Goal: Transaction & Acquisition: Purchase product/service

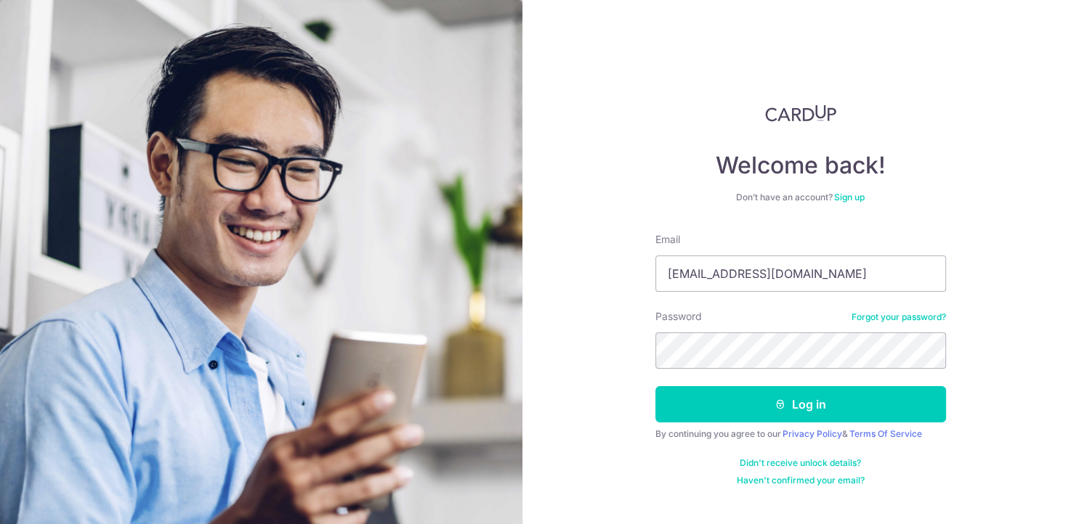
type input "limshengjie@hotmail.com"
click at [655, 386] on button "Log in" at bounding box center [800, 404] width 291 height 36
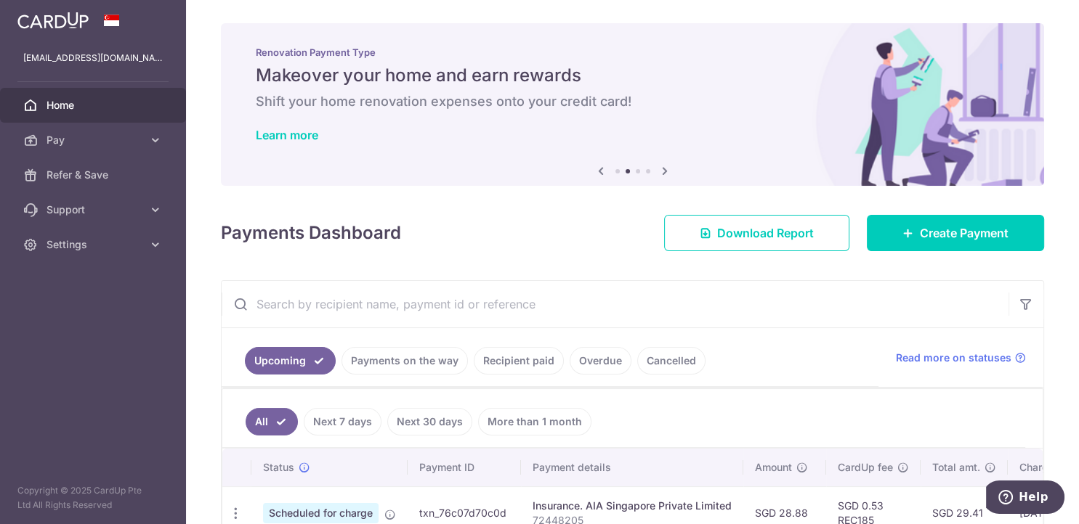
click at [49, 13] on img at bounding box center [52, 20] width 71 height 17
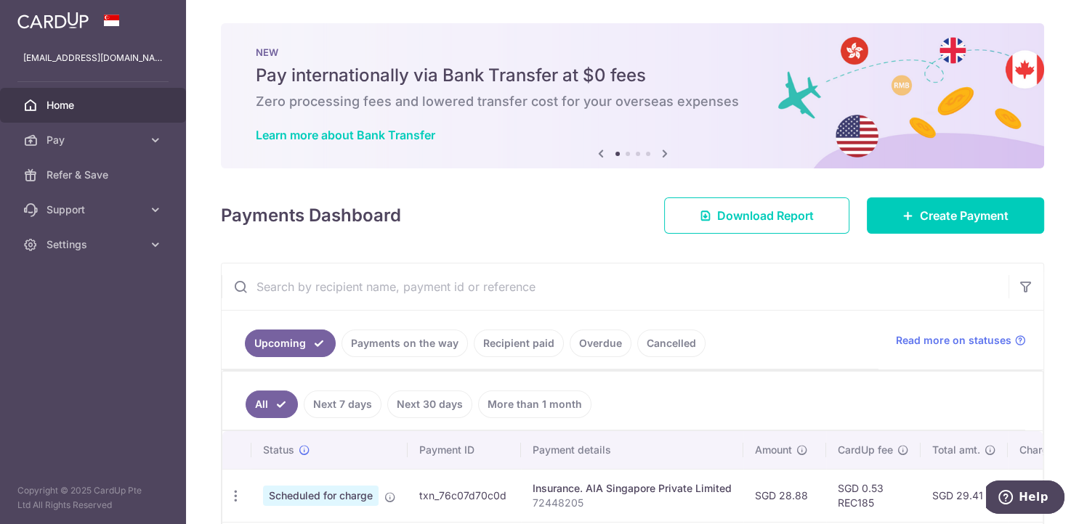
click at [667, 153] on icon at bounding box center [664, 154] width 17 height 18
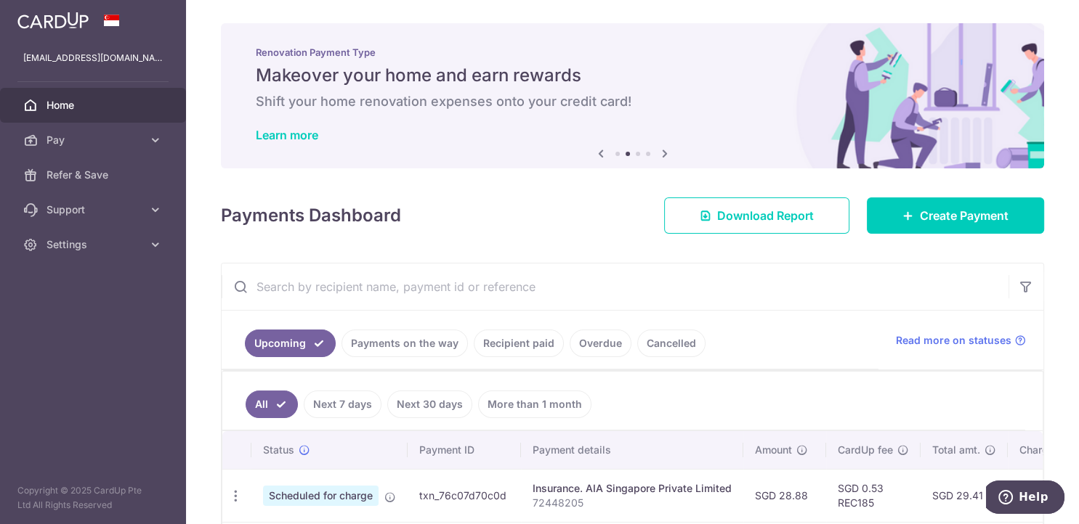
click at [667, 153] on icon at bounding box center [664, 154] width 17 height 18
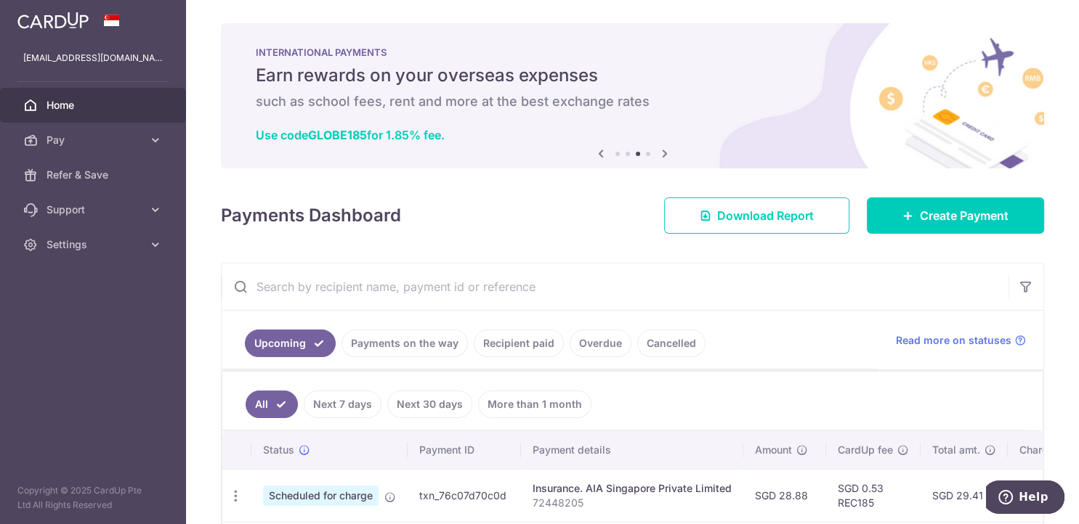
click at [667, 153] on icon at bounding box center [664, 154] width 17 height 18
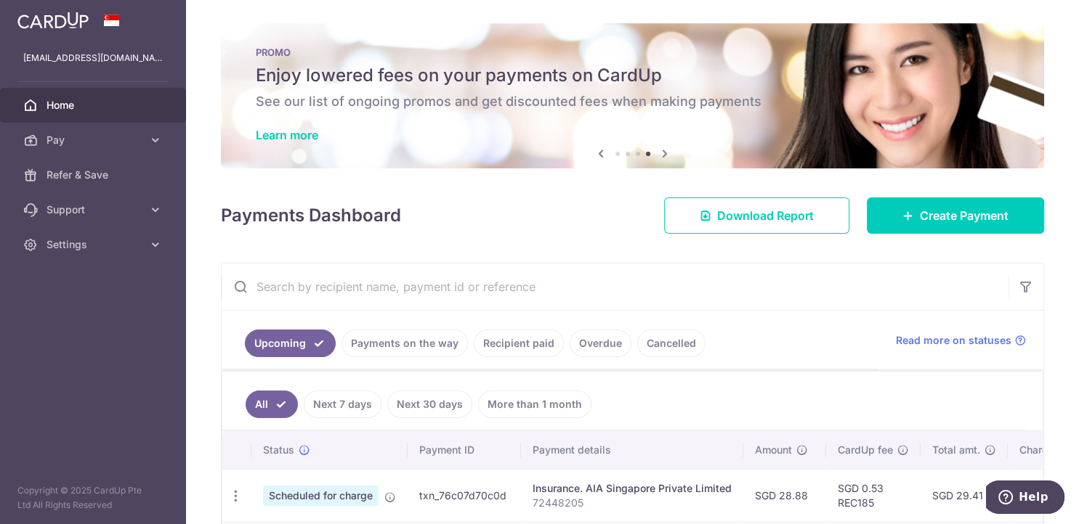
click at [667, 153] on icon at bounding box center [664, 154] width 17 height 18
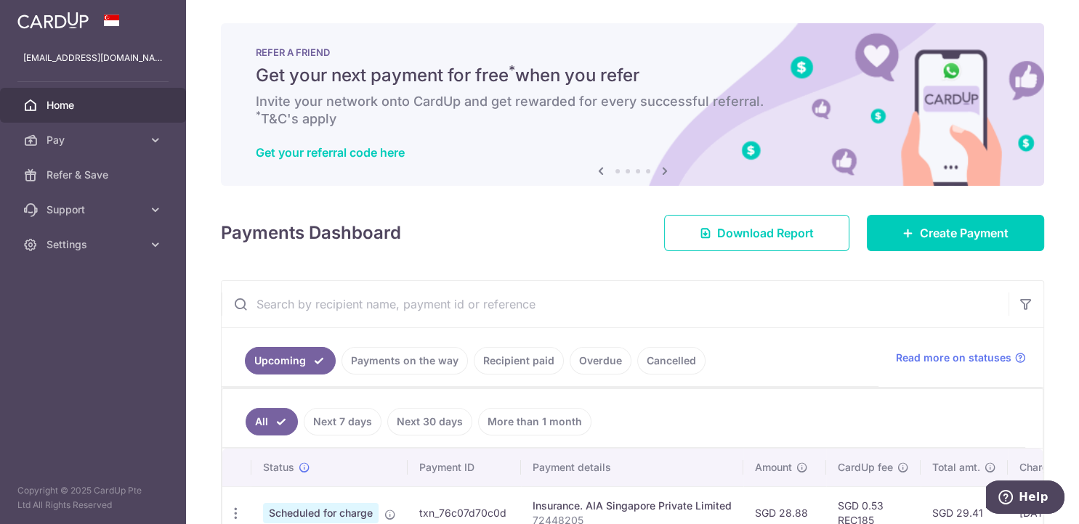
click at [667, 153] on div "Get your referral code here" at bounding box center [632, 152] width 753 height 15
click at [663, 166] on icon at bounding box center [664, 171] width 17 height 18
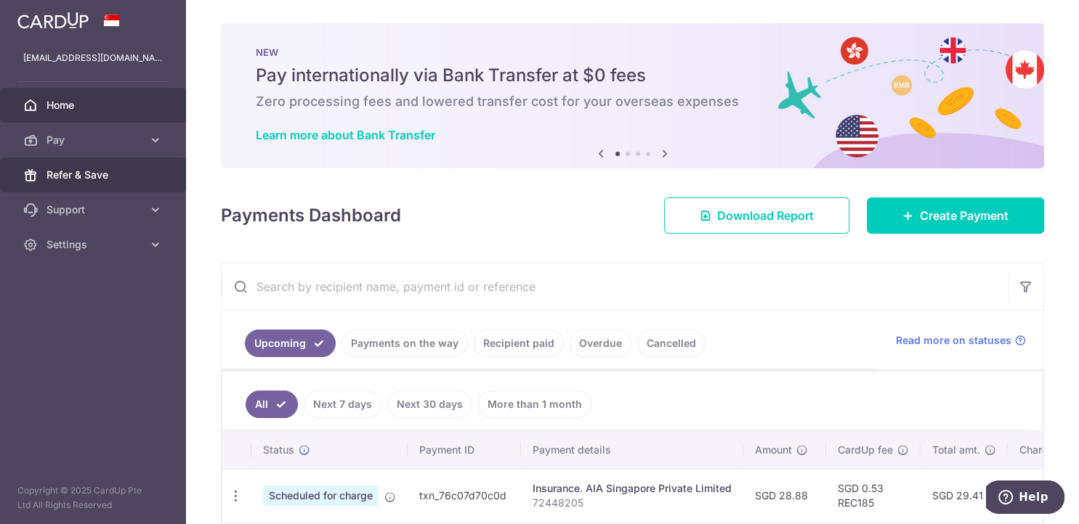
click at [81, 182] on span "Refer & Save" at bounding box center [94, 175] width 96 height 15
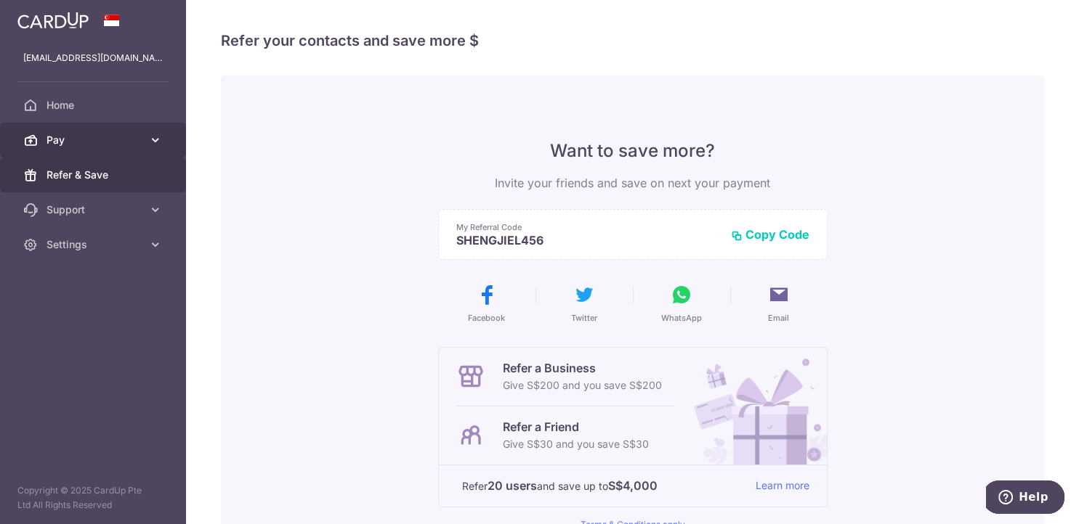
click at [51, 133] on span "Pay" at bounding box center [94, 140] width 96 height 15
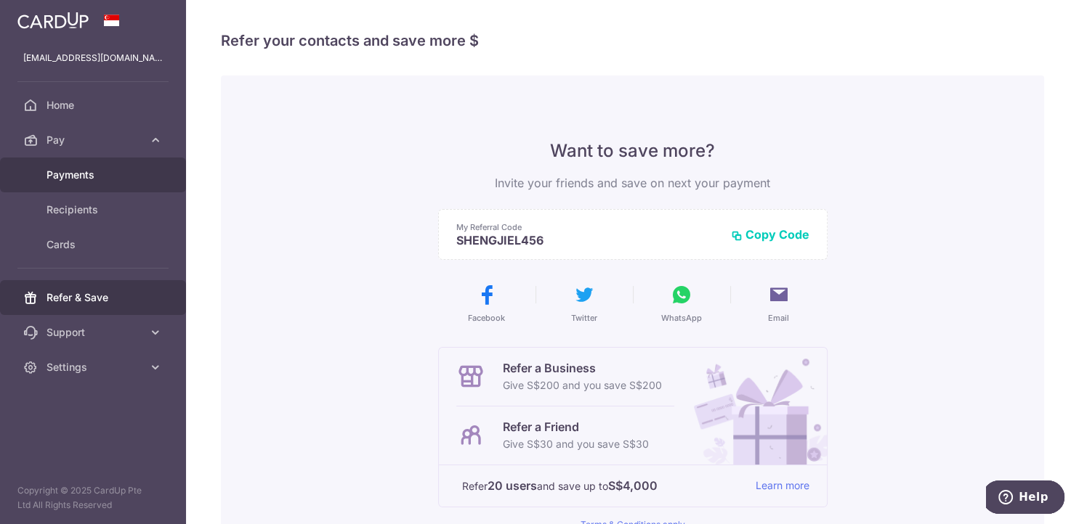
click at [58, 182] on span "Payments" at bounding box center [94, 175] width 96 height 15
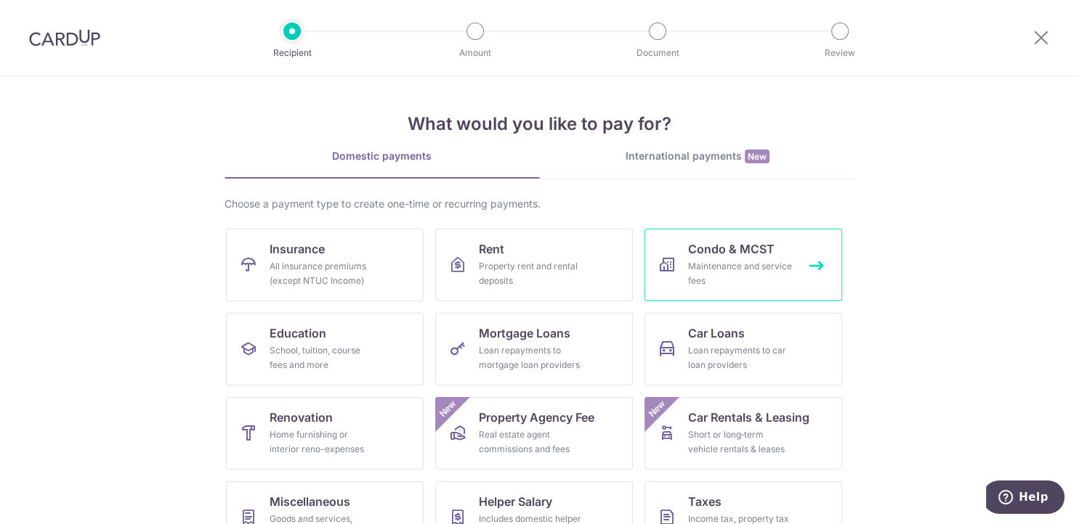
scroll to position [122, 0]
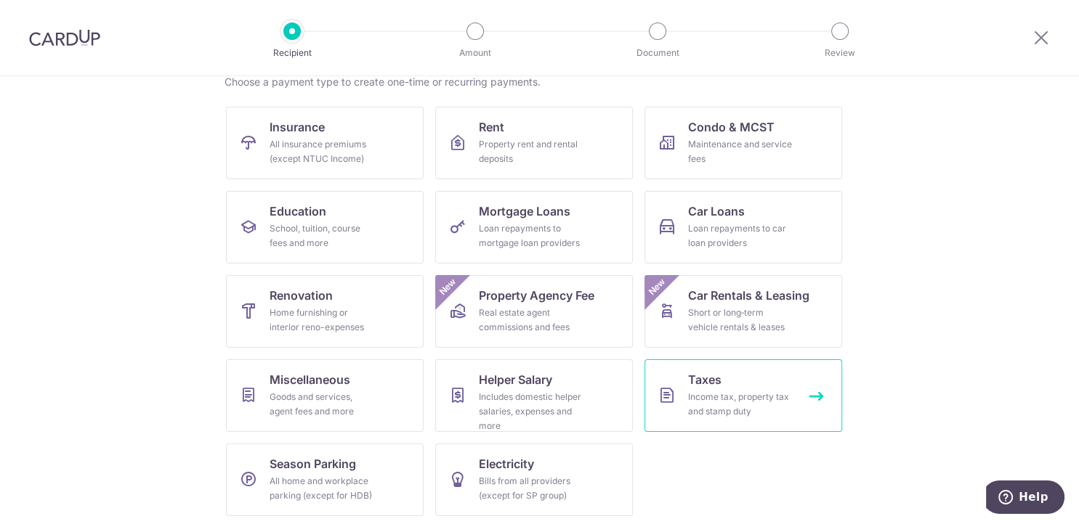
click at [730, 405] on div "Income tax, property tax and stamp duty" at bounding box center [740, 404] width 105 height 29
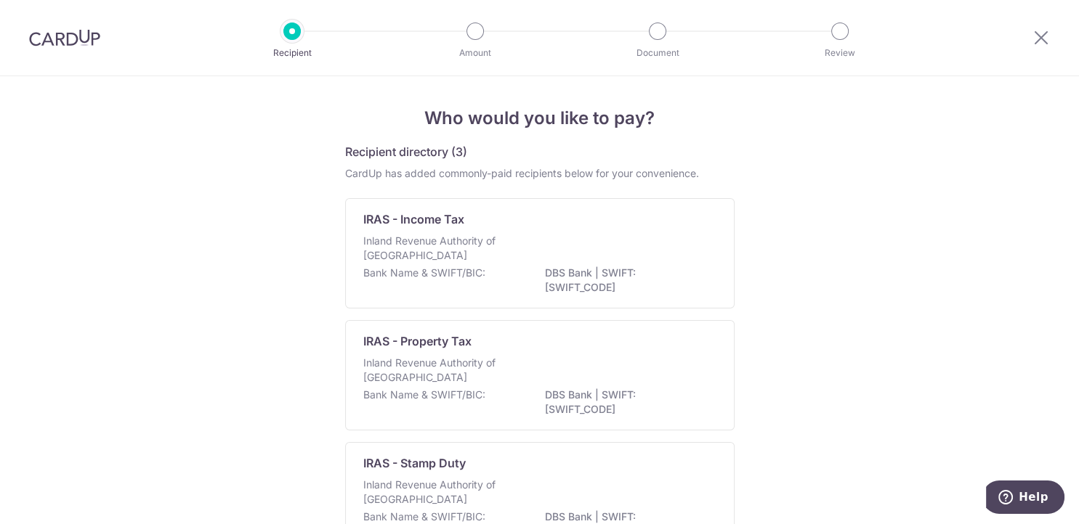
click at [614, 271] on p "DBS Bank | SWIFT: DBSSSGSGXXX" at bounding box center [626, 280] width 163 height 29
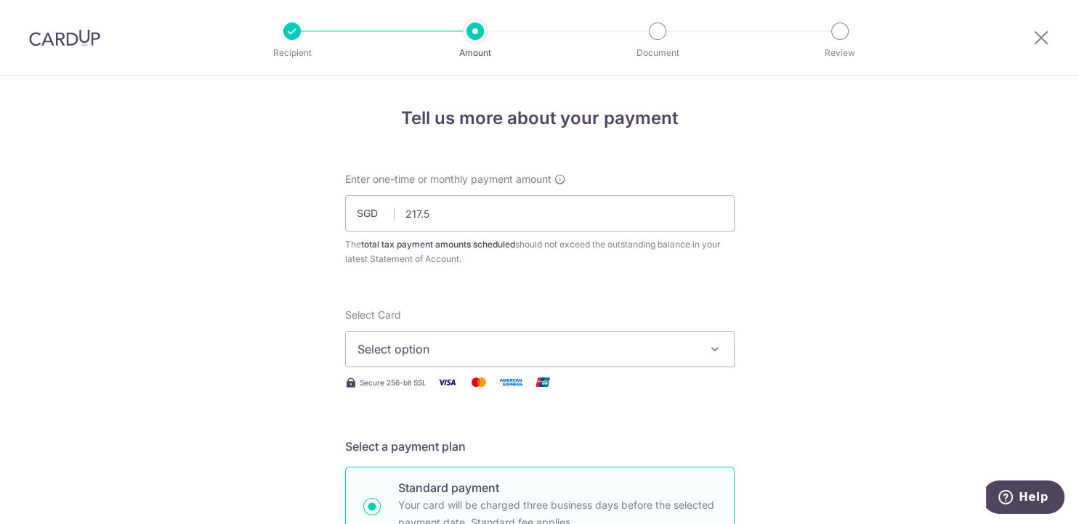
type input "217.56"
click at [420, 353] on span "Select option" at bounding box center [526, 349] width 338 height 17
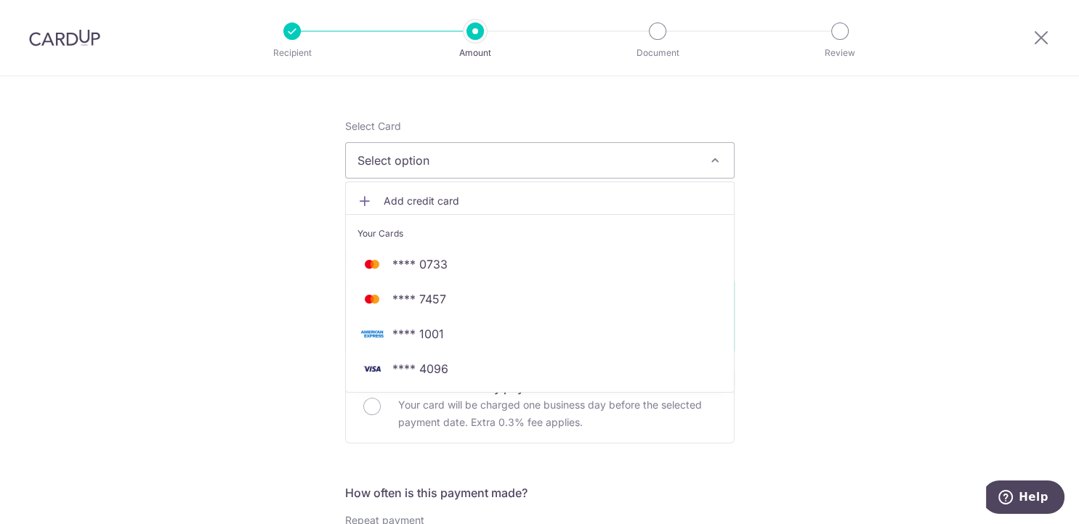
scroll to position [244, 0]
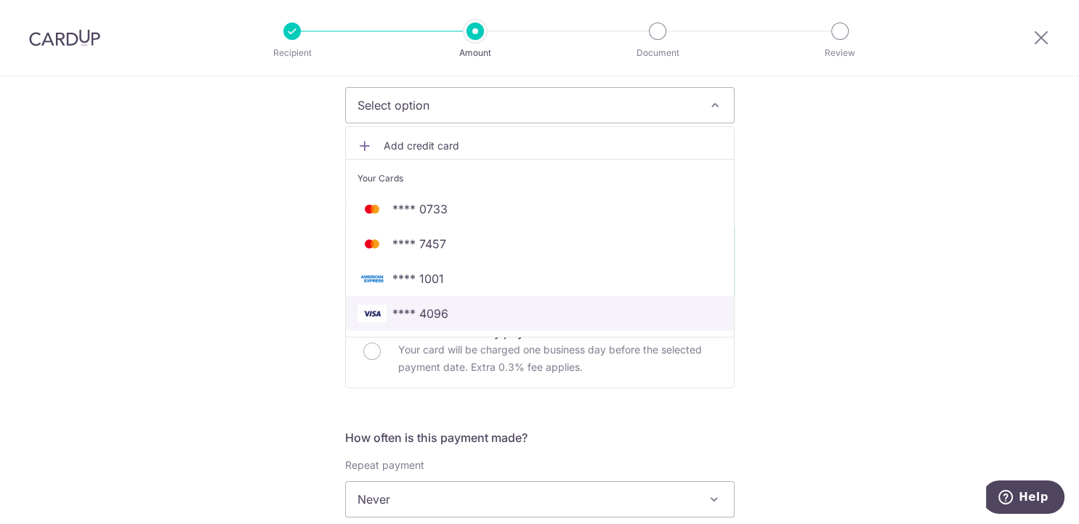
click at [490, 310] on span "**** 4096" at bounding box center [539, 313] width 365 height 17
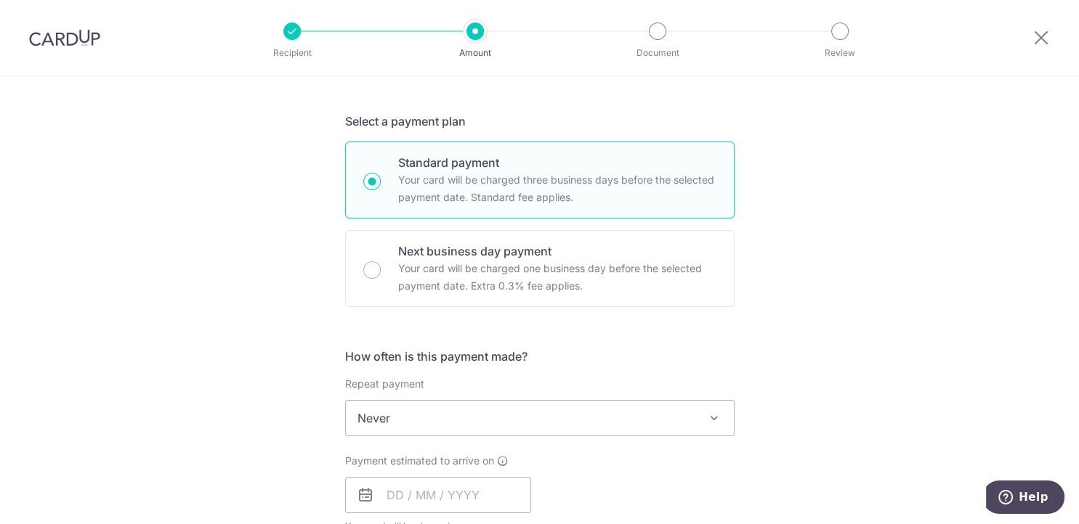
scroll to position [366, 0]
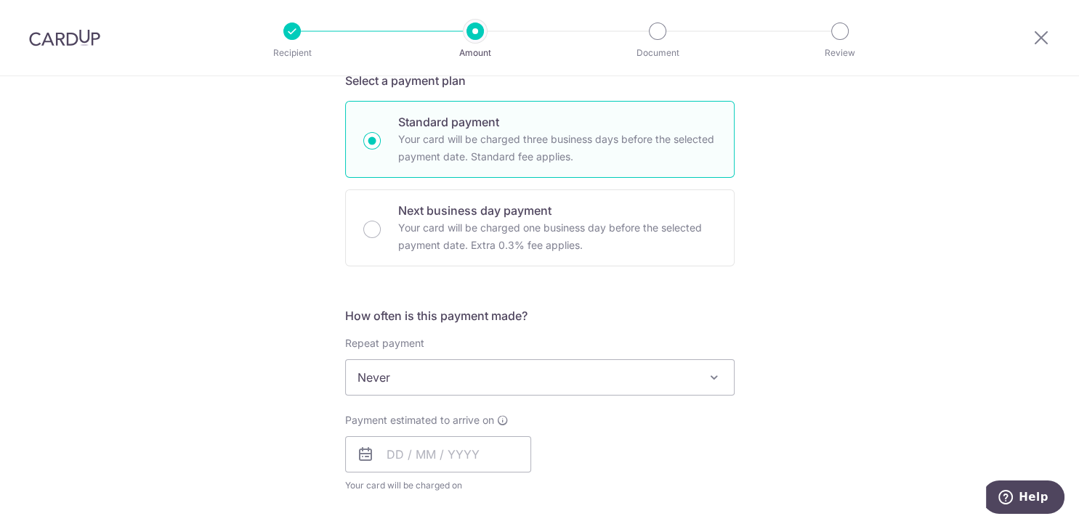
click at [452, 378] on span "Never" at bounding box center [540, 377] width 388 height 35
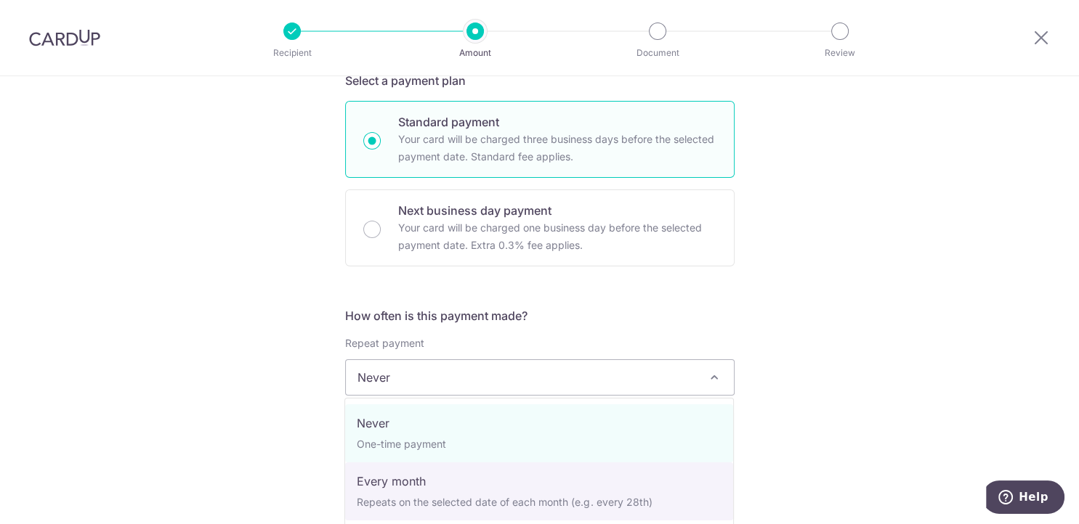
select select "3"
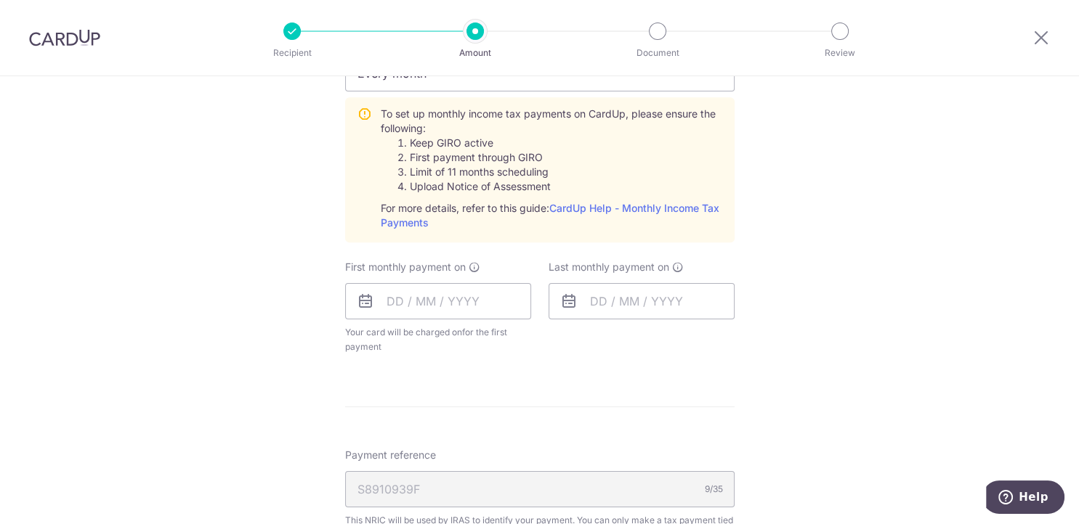
scroll to position [732, 0]
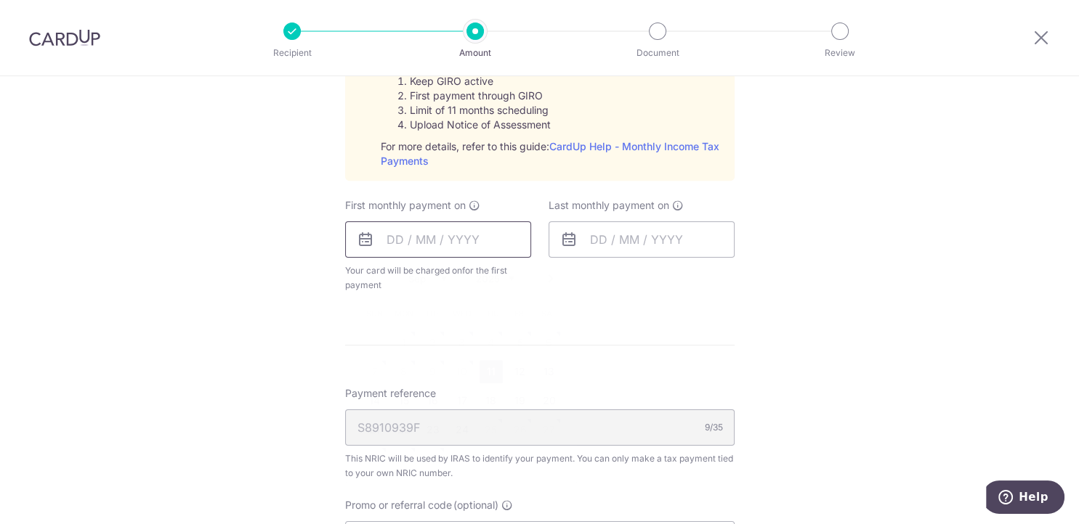
click at [419, 238] on input "text" at bounding box center [438, 240] width 186 height 36
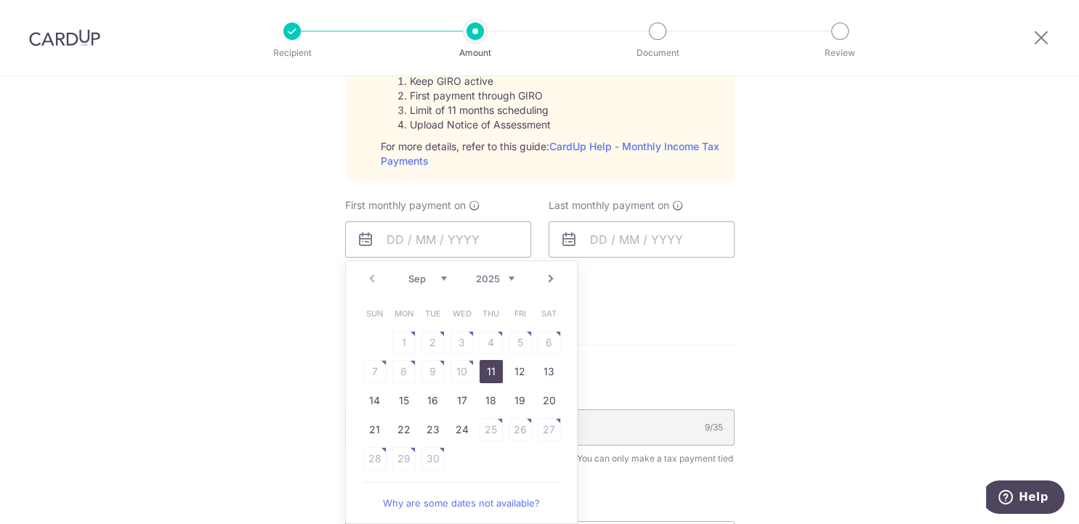
click at [551, 281] on link "Next" at bounding box center [550, 278] width 17 height 17
click at [434, 372] on link "7" at bounding box center [432, 371] width 23 height 23
type input "[DATE]"
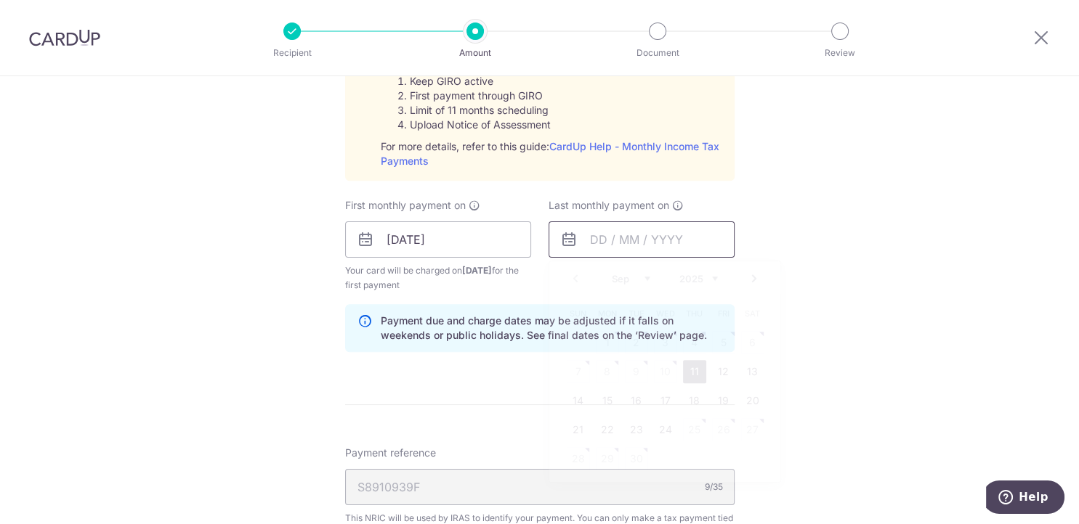
click at [667, 247] on input "text" at bounding box center [641, 240] width 186 height 36
click at [942, 144] on div "Tell us more about your payment Enter one-time or monthly payment amount SGD 21…" at bounding box center [539, 131] width 1079 height 1574
click at [696, 239] on input "text" at bounding box center [641, 240] width 186 height 36
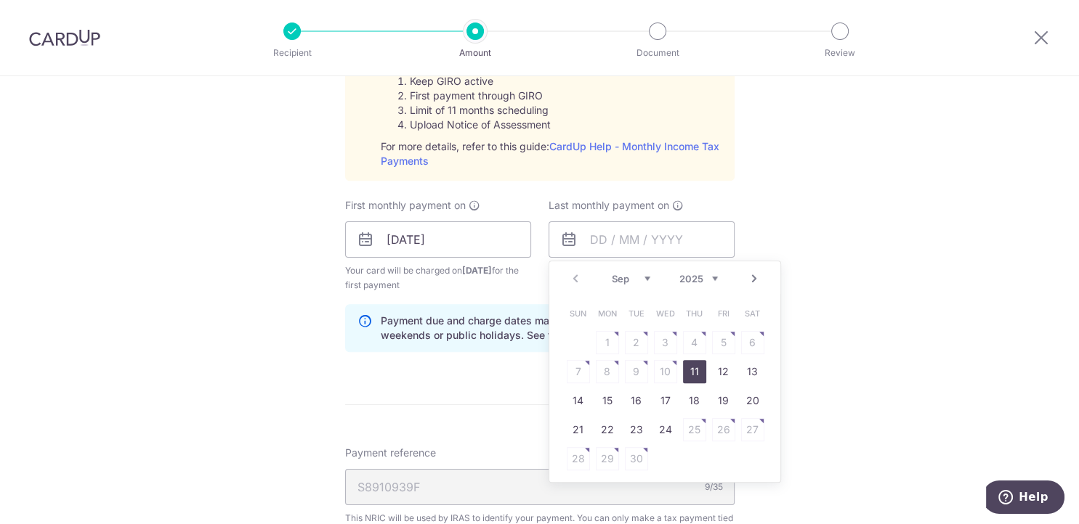
click at [750, 283] on link "Next" at bounding box center [753, 278] width 17 height 17
click at [692, 431] on link "25" at bounding box center [694, 429] width 23 height 23
type input "25/12/2025"
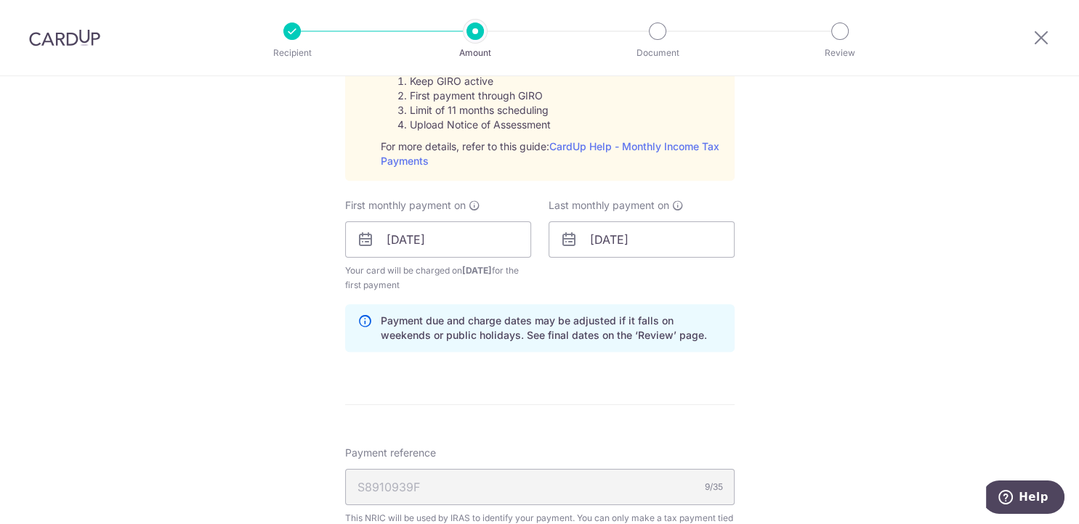
click at [859, 332] on div "Tell us more about your payment Enter one-time or monthly payment amount SGD 21…" at bounding box center [539, 131] width 1079 height 1574
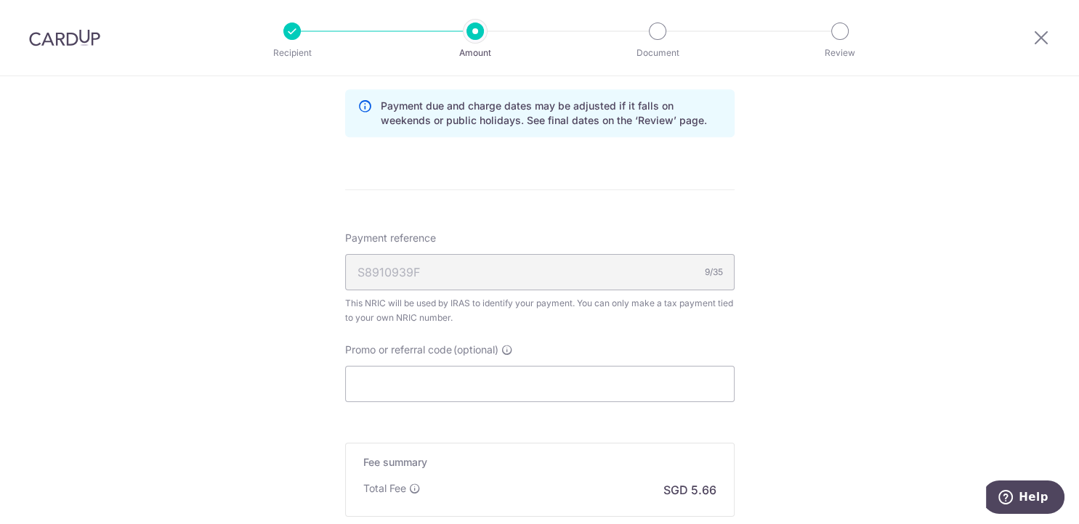
scroll to position [976, 0]
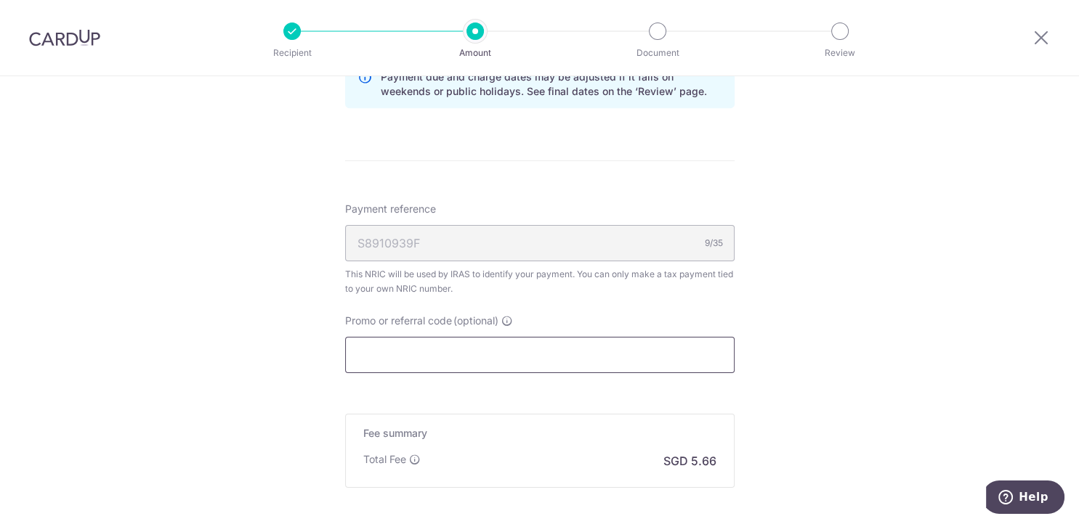
click at [478, 362] on input "Promo or referral code (optional)" at bounding box center [539, 355] width 389 height 36
paste input "3HOME25R"
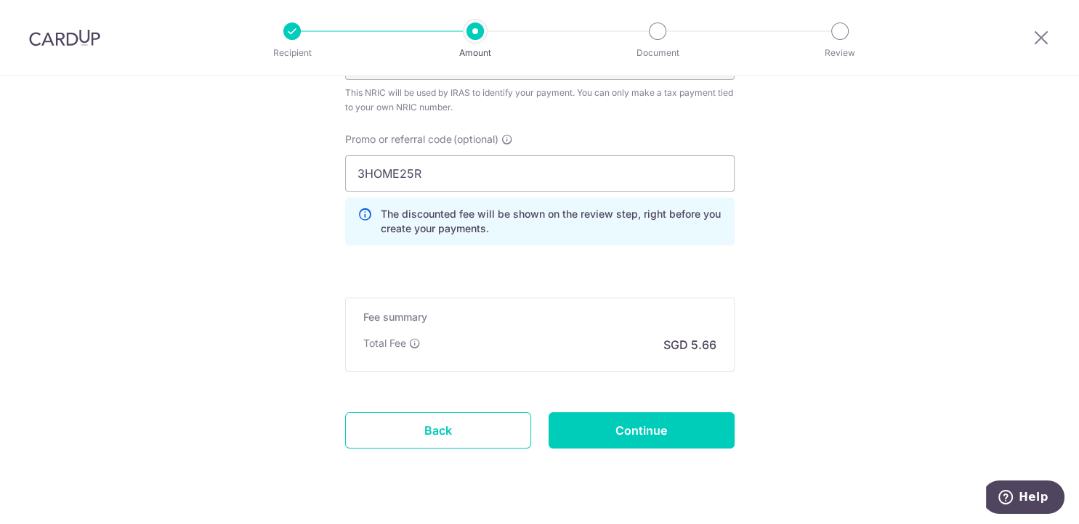
scroll to position [1188, 0]
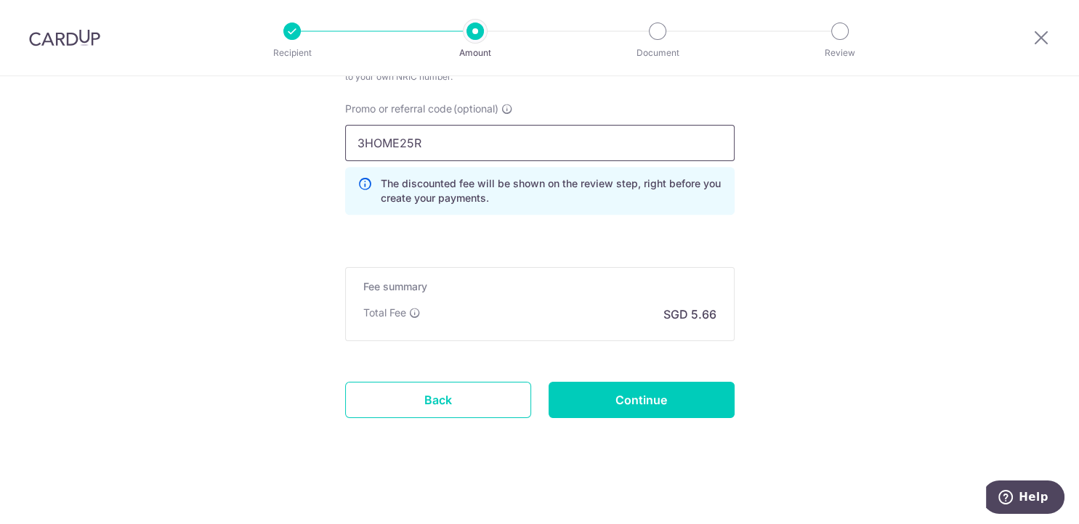
drag, startPoint x: 485, startPoint y: 150, endPoint x: 121, endPoint y: 116, distance: 366.2
click at [345, 125] on input "3HOME25R" at bounding box center [539, 143] width 389 height 36
paste input "VTAX"
type input "VTAX25R"
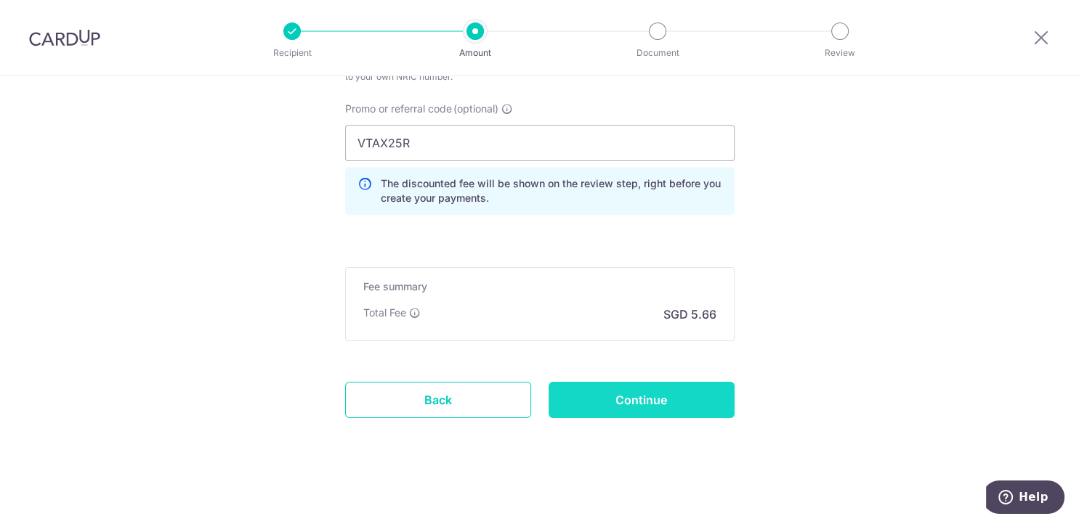
click at [640, 402] on input "Continue" at bounding box center [641, 400] width 186 height 36
type input "Create Schedule"
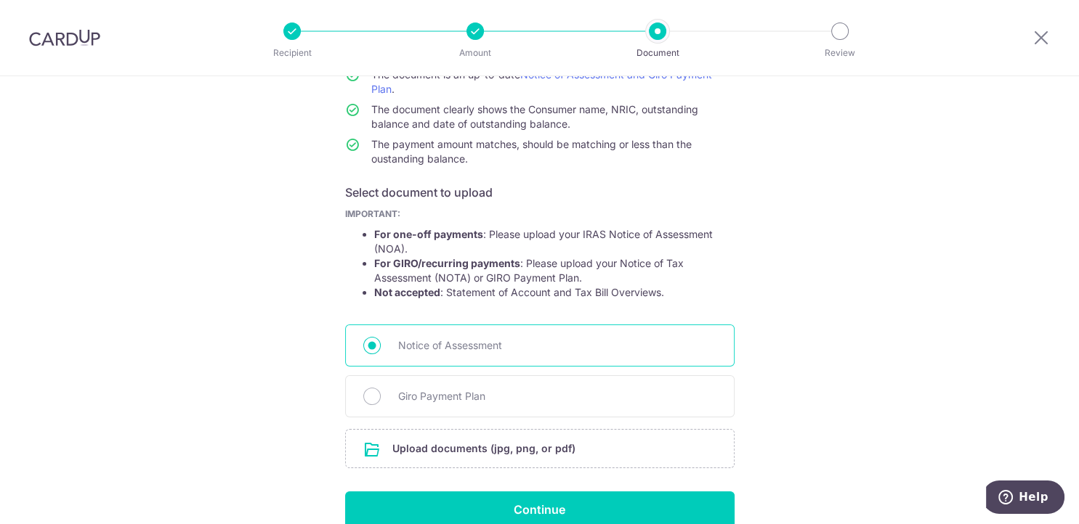
scroll to position [215, 0]
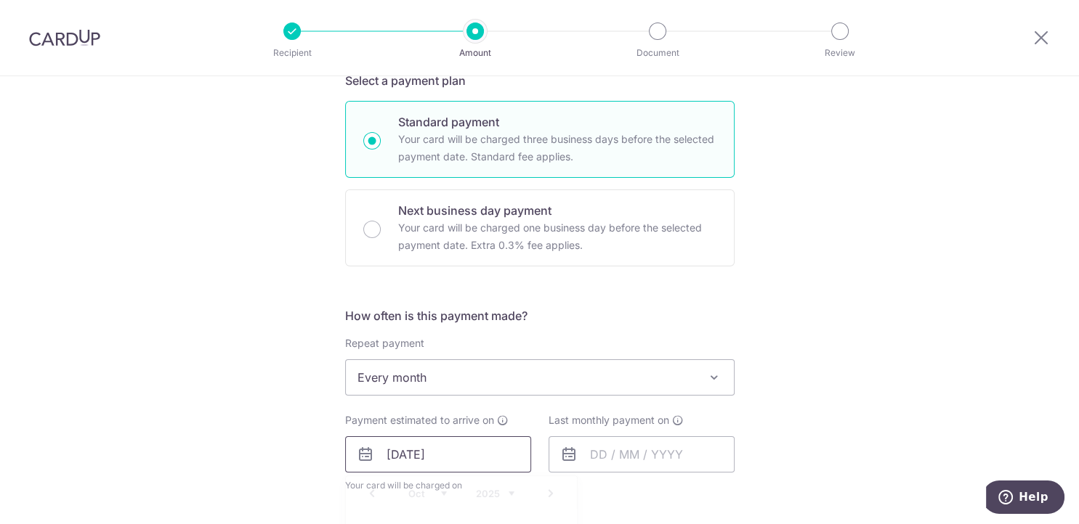
click at [447, 465] on input "[DATE]" at bounding box center [438, 455] width 186 height 36
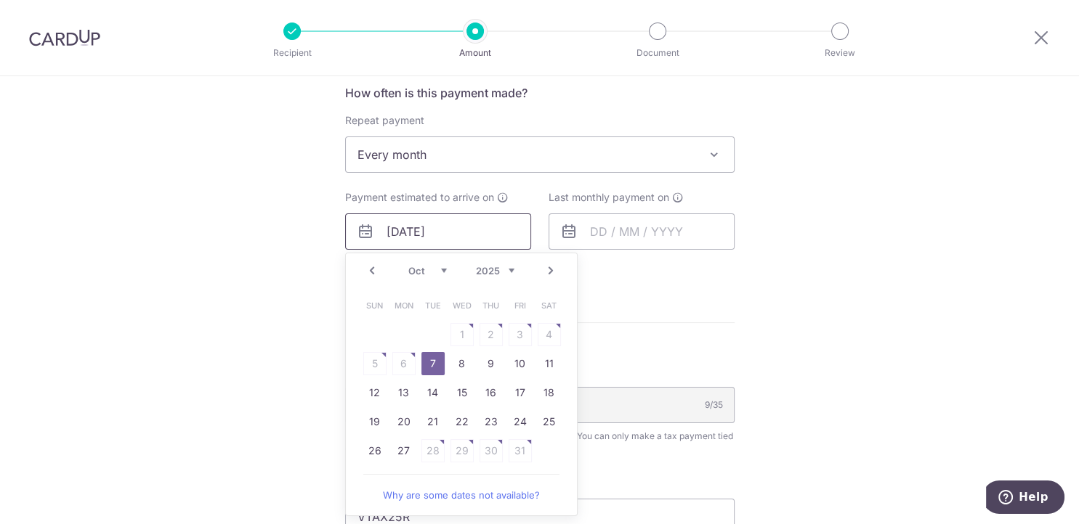
scroll to position [610, 0]
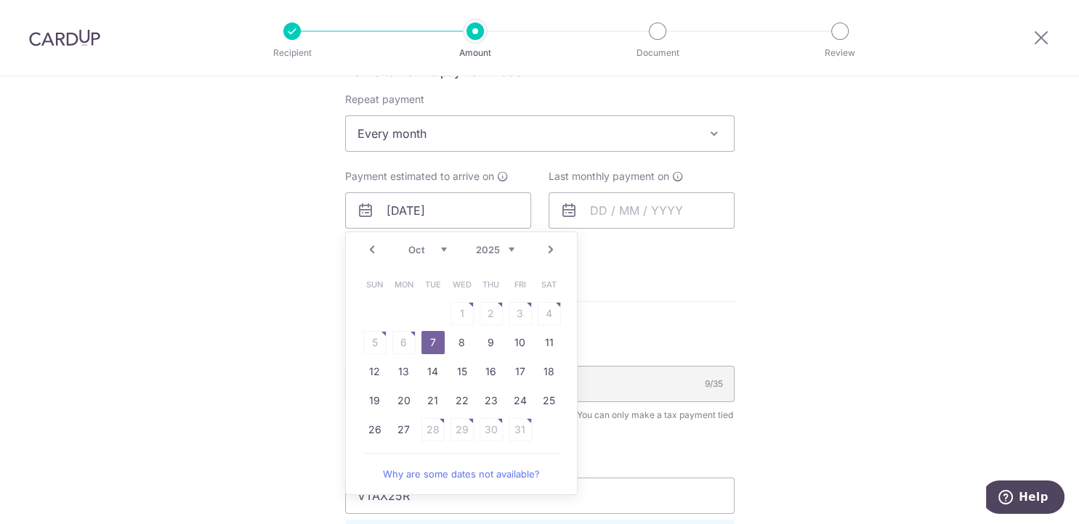
click at [401, 342] on table "Sun Mon Tue Wed Thu Fri Sat 1 2 3 4 5 6 7 8 9 10 11 12 13 14 15 16 17 18 19 20 …" at bounding box center [461, 357] width 203 height 174
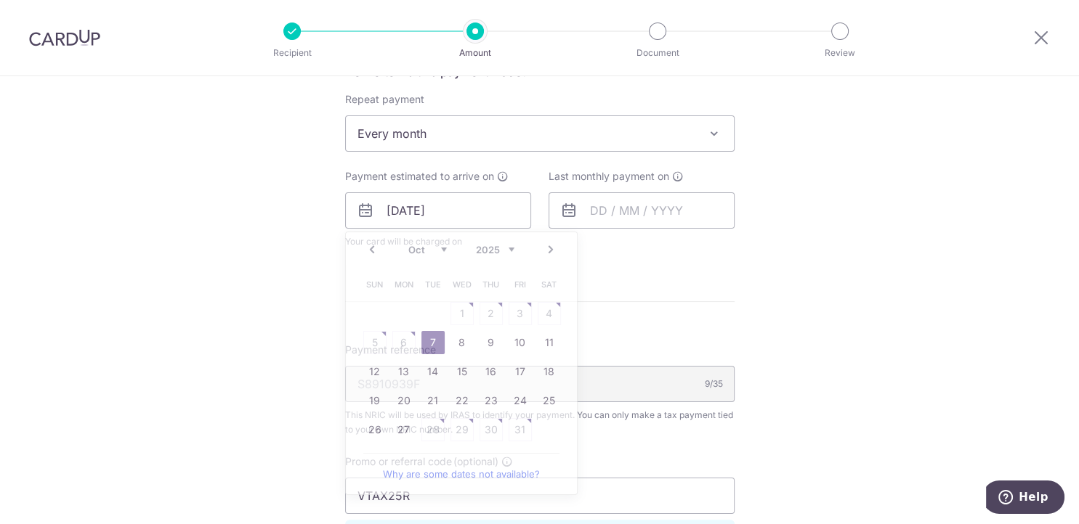
click at [646, 293] on form "Enter one-time or monthly payment amount SGD 217.56 217.56 The total tax paymen…" at bounding box center [539, 187] width 389 height 1250
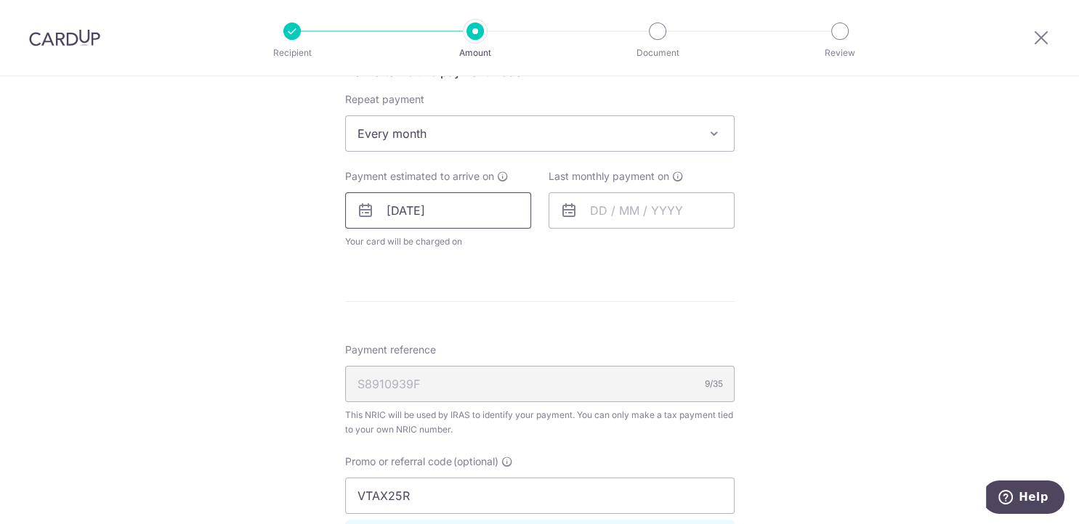
click at [469, 208] on input "07/10/2025" at bounding box center [438, 210] width 186 height 36
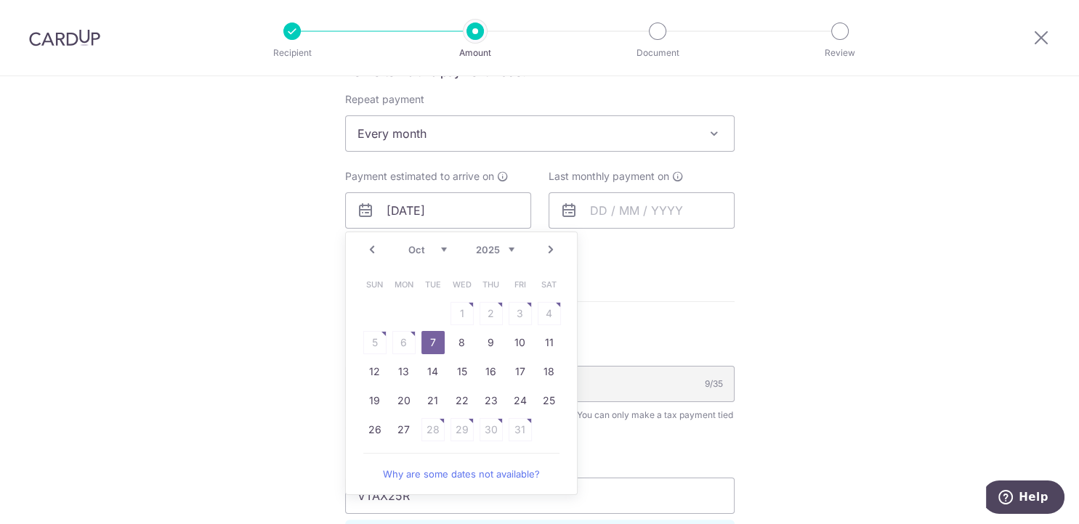
click at [430, 343] on link "7" at bounding box center [432, 342] width 23 height 23
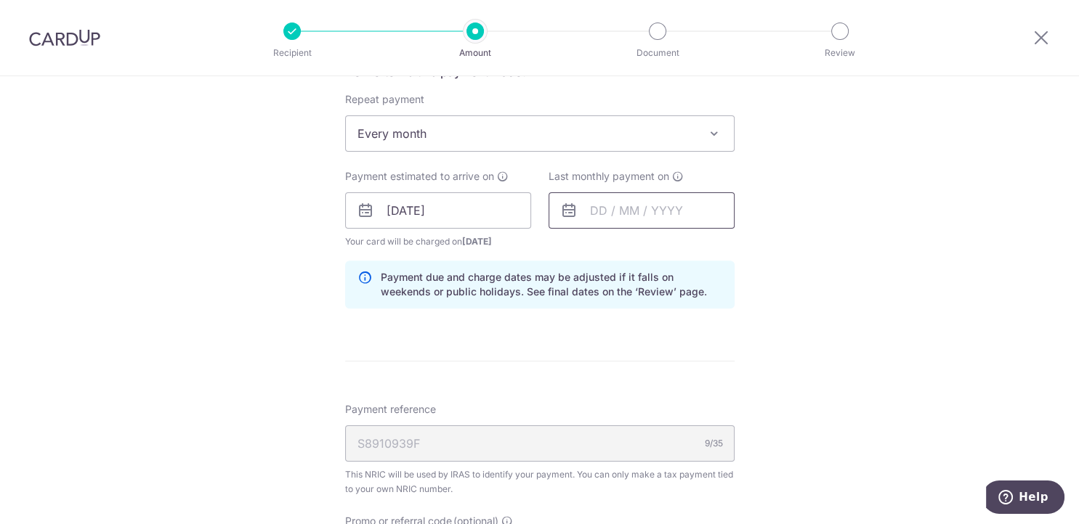
click at [657, 214] on input "text" at bounding box center [641, 210] width 186 height 36
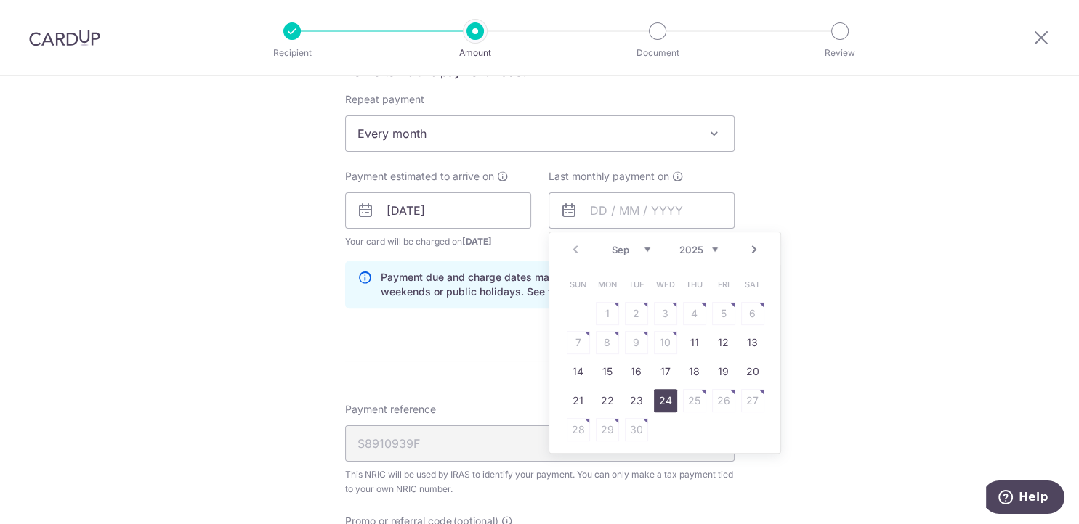
click at [658, 406] on link "24" at bounding box center [665, 400] width 23 height 23
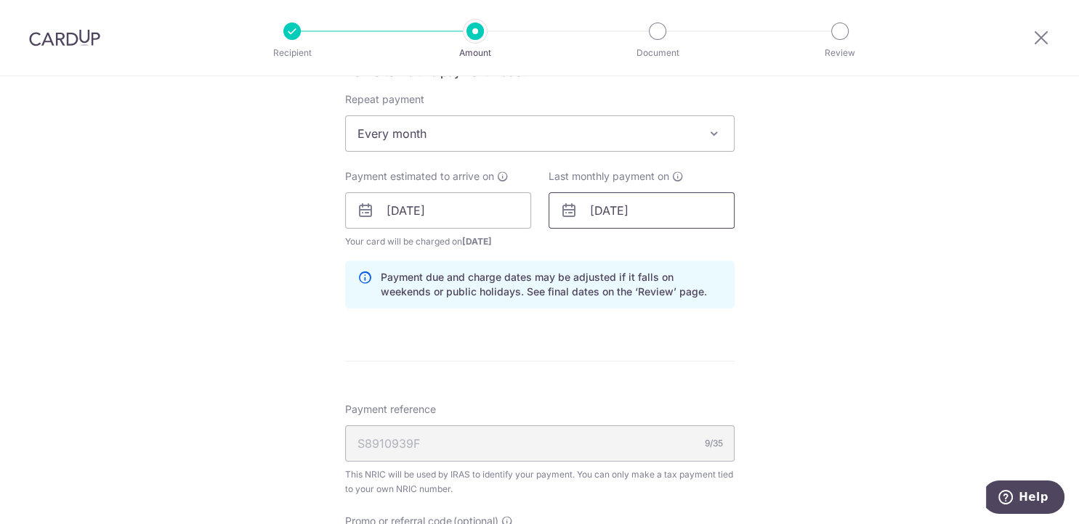
click at [673, 209] on input "24/09/2025" at bounding box center [641, 210] width 186 height 36
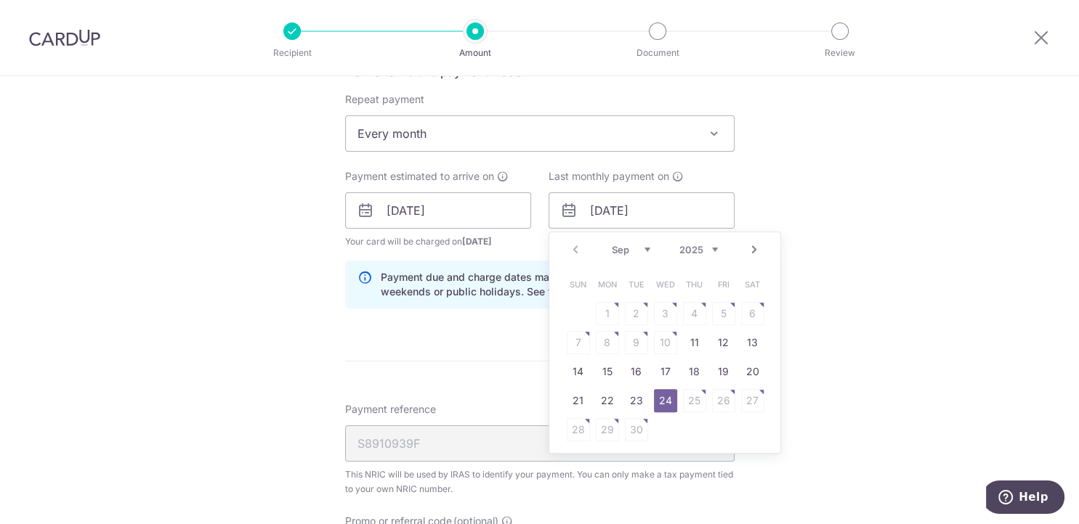
click at [755, 251] on link "Next" at bounding box center [753, 249] width 17 height 17
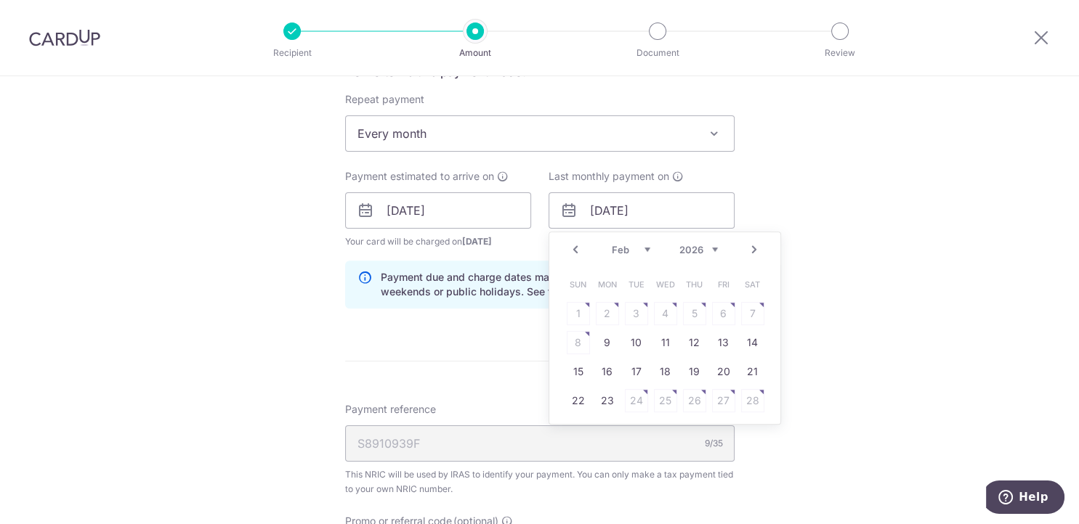
click at [755, 251] on link "Next" at bounding box center [753, 249] width 17 height 17
click at [751, 248] on link "Next" at bounding box center [753, 249] width 17 height 17
click at [578, 250] on link "Prev" at bounding box center [575, 249] width 17 height 17
click at [662, 403] on link "25" at bounding box center [665, 400] width 23 height 23
type input "25/03/2026"
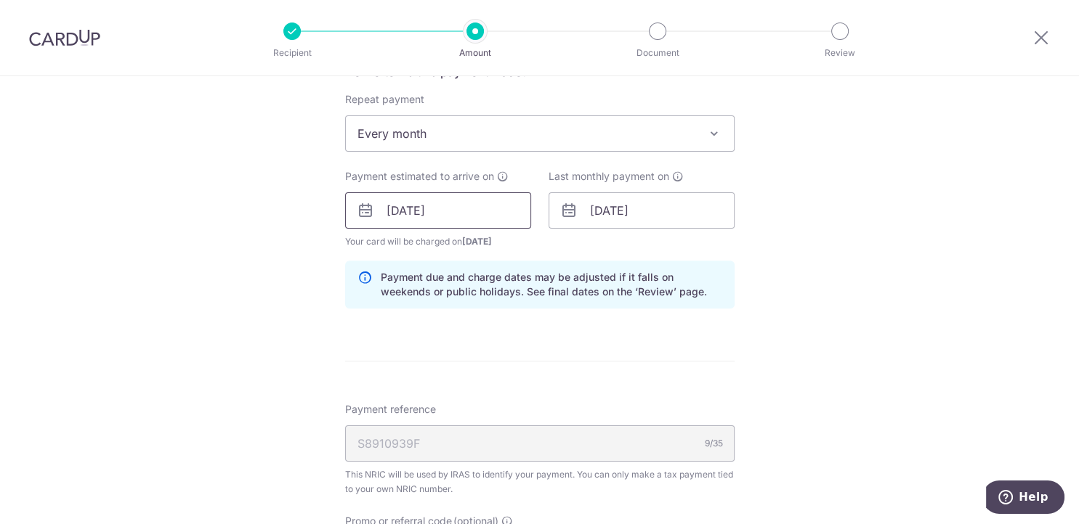
click at [473, 226] on input "[DATE]" at bounding box center [438, 210] width 186 height 36
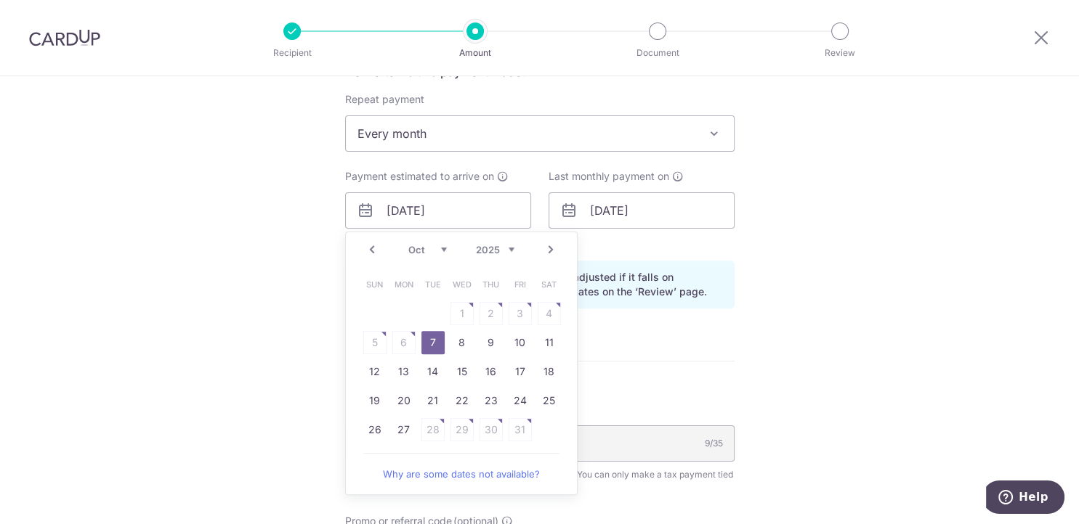
click at [551, 246] on link "Next" at bounding box center [550, 249] width 17 height 17
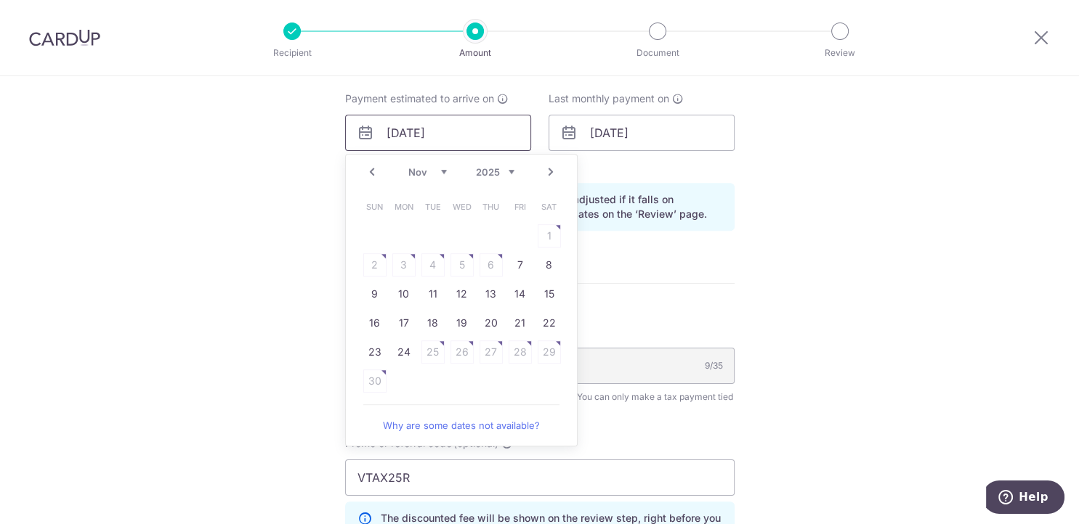
scroll to position [732, 0]
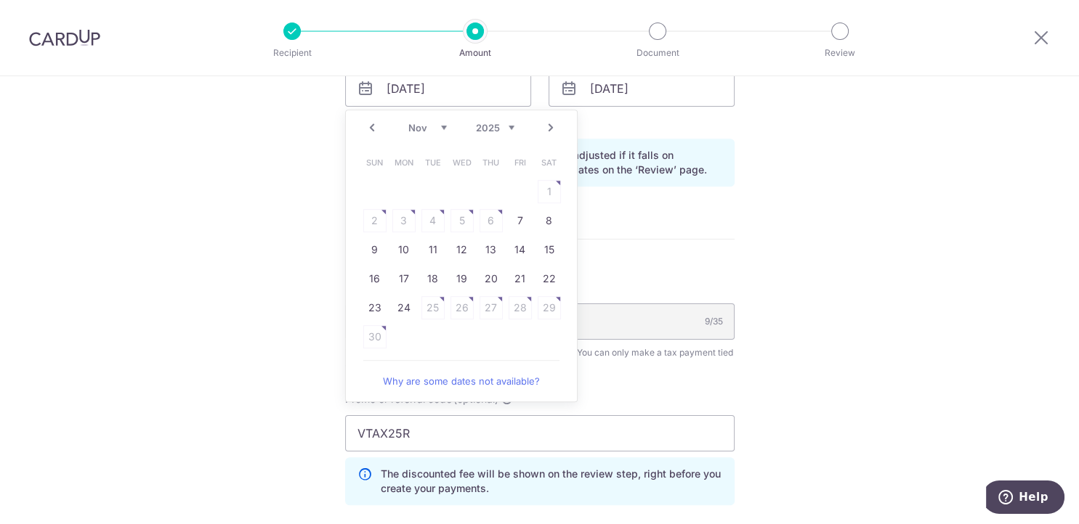
click at [471, 381] on link "Why are some dates not available?" at bounding box center [461, 381] width 196 height 29
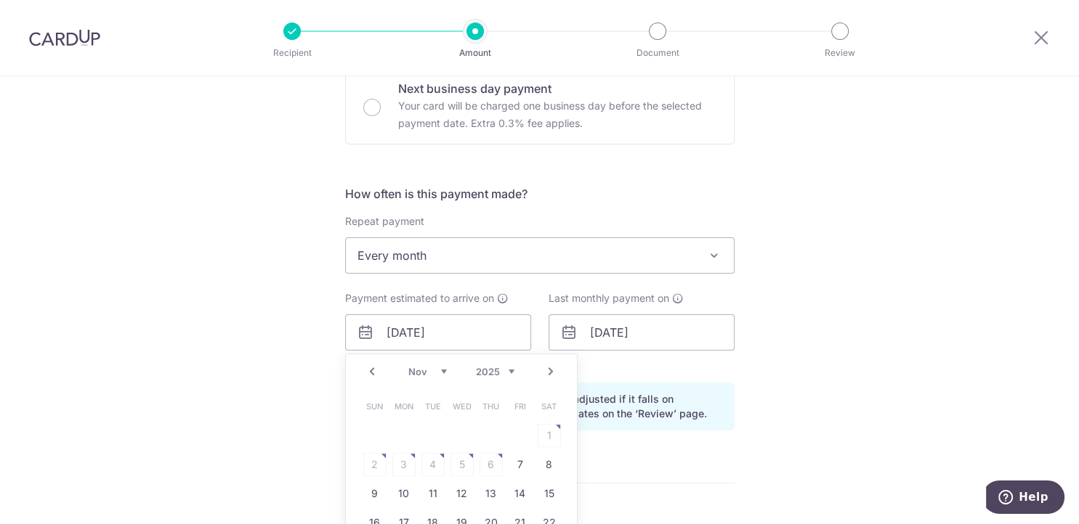
scroll to position [488, 0]
click at [373, 376] on link "Prev" at bounding box center [371, 371] width 17 height 17
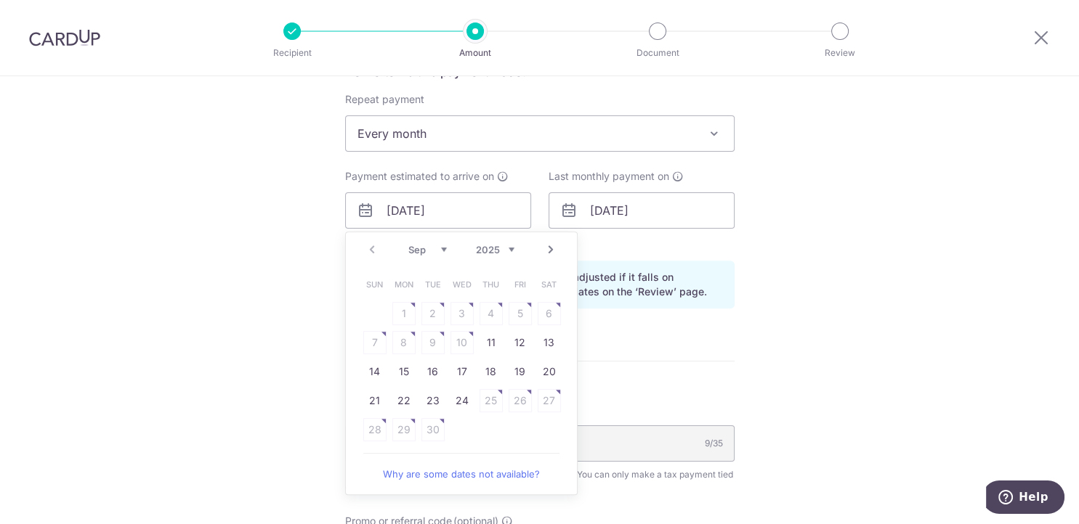
click at [369, 254] on div "Prev Next Sep Oct Nov Dec 2025 2026" at bounding box center [461, 249] width 231 height 35
click at [368, 248] on div "Prev Next Sep Oct Nov Dec 2025 2026" at bounding box center [461, 249] width 231 height 35
click at [554, 248] on link "Next" at bounding box center [550, 249] width 17 height 17
click at [433, 345] on link "7" at bounding box center [432, 342] width 23 height 23
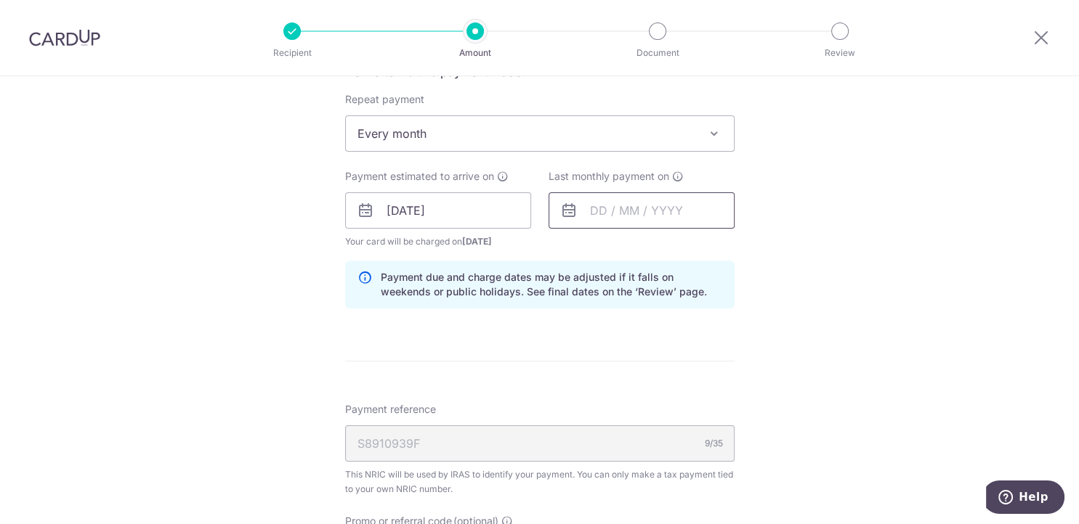
click at [628, 211] on input "text" at bounding box center [641, 210] width 186 height 36
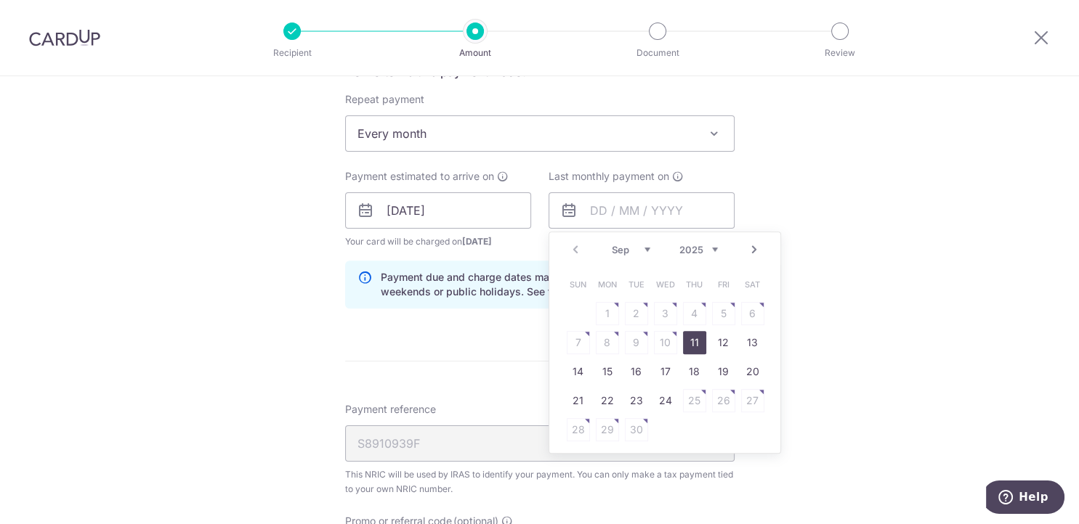
click at [752, 248] on link "Next" at bounding box center [753, 249] width 17 height 17
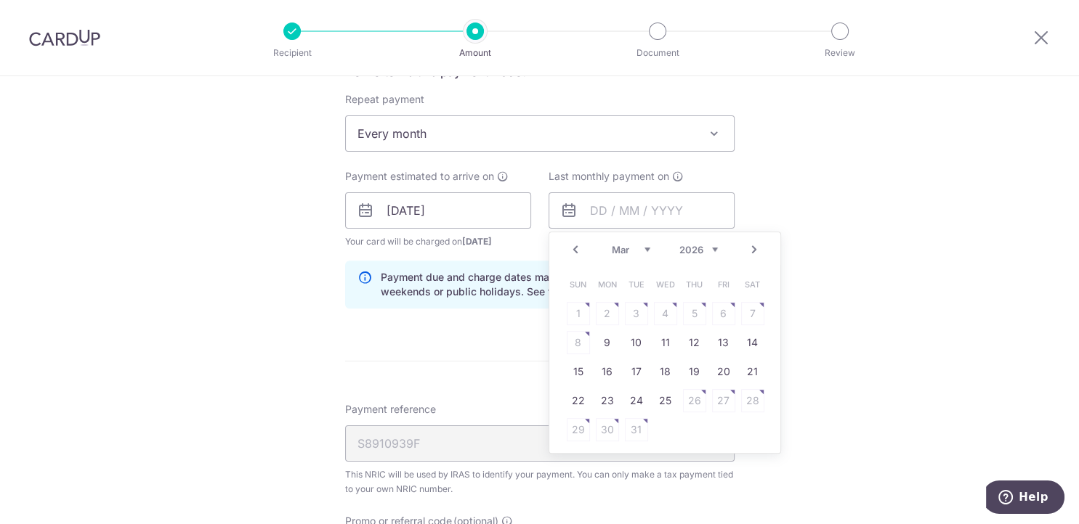
click at [755, 253] on link "Next" at bounding box center [753, 249] width 17 height 17
click at [670, 394] on table "Sun Mon Tue Wed Thu Fri Sat 1 2 3 4 5 6 7 8 9 10 11 12 13 14 15 16 17 18 19 20 …" at bounding box center [665, 357] width 203 height 174
click at [759, 248] on link "Next" at bounding box center [753, 249] width 17 height 17
click at [757, 248] on link "Next" at bounding box center [753, 249] width 17 height 17
click at [580, 254] on link "Prev" at bounding box center [575, 249] width 17 height 17
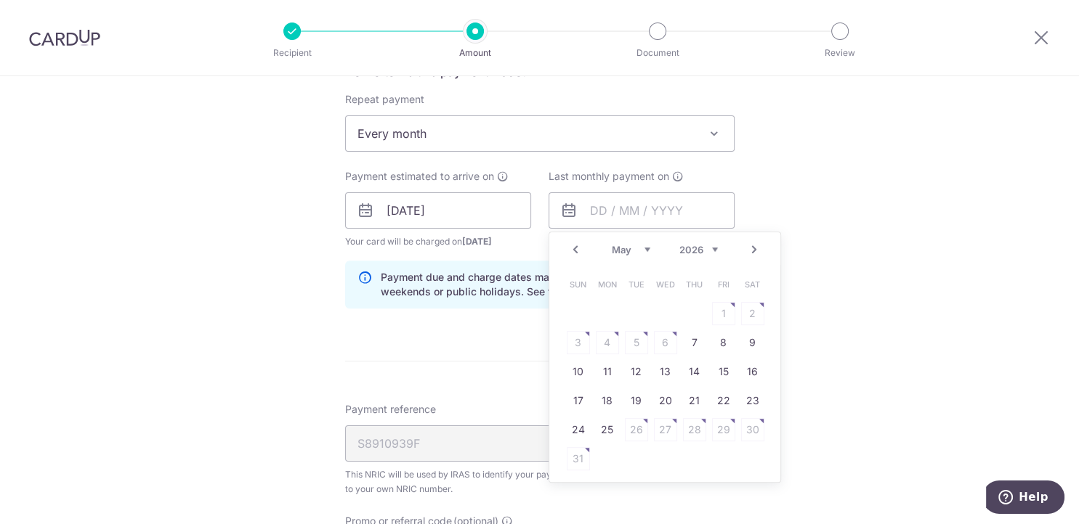
click at [580, 254] on link "Prev" at bounding box center [575, 249] width 17 height 17
click at [572, 251] on link "Prev" at bounding box center [575, 249] width 17 height 17
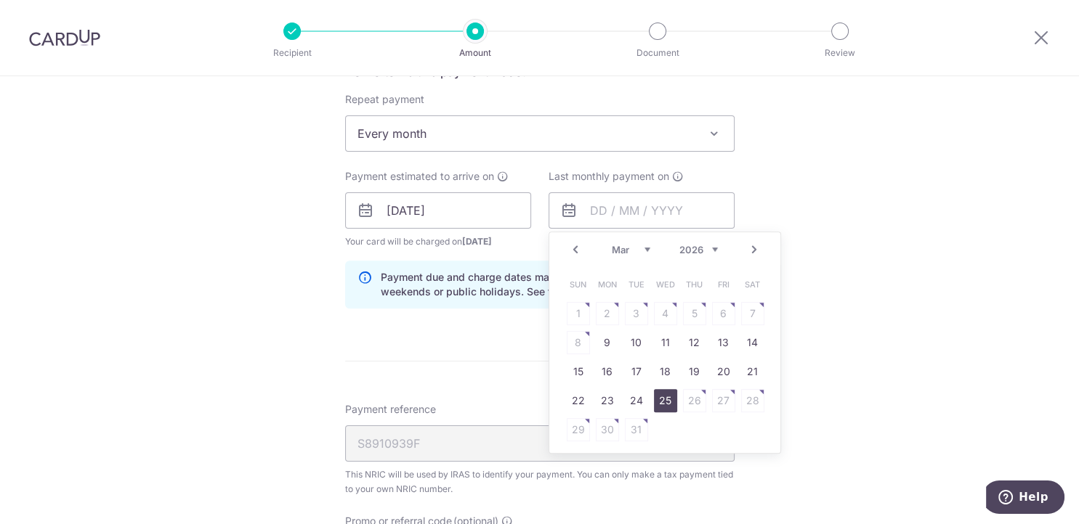
click at [660, 397] on link "25" at bounding box center [665, 400] width 23 height 23
type input "25/03/2026"
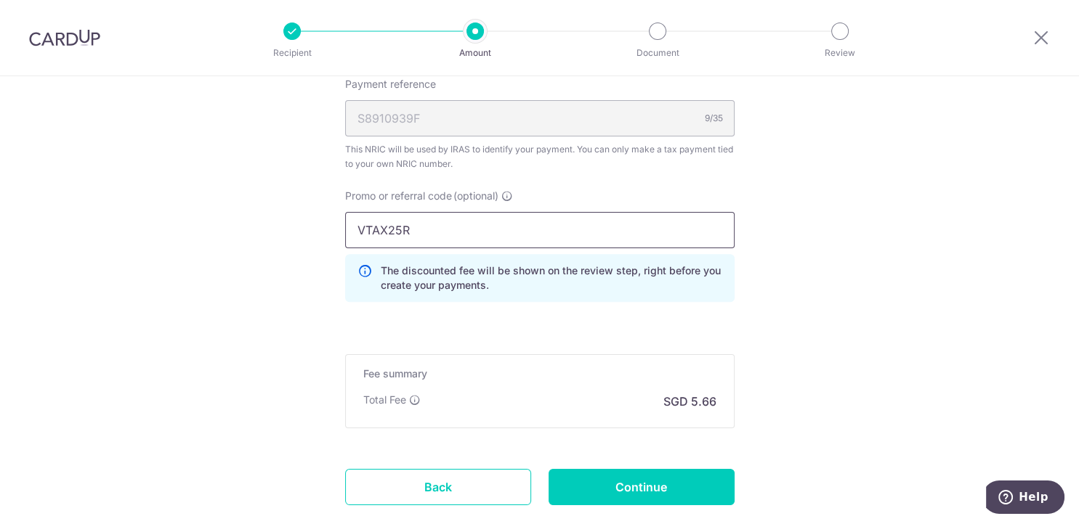
scroll to position [1023, 0]
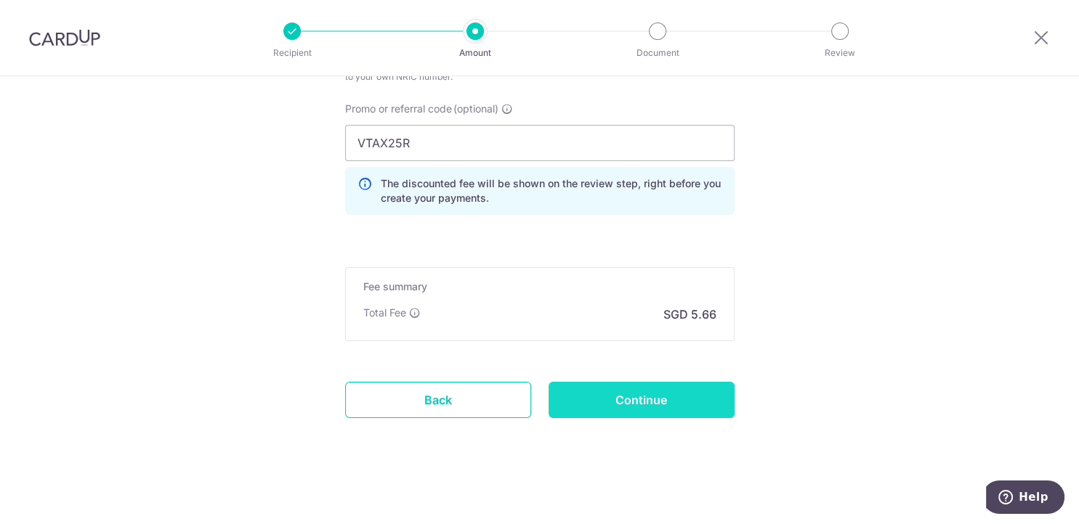
click at [606, 400] on input "Continue" at bounding box center [641, 400] width 186 height 36
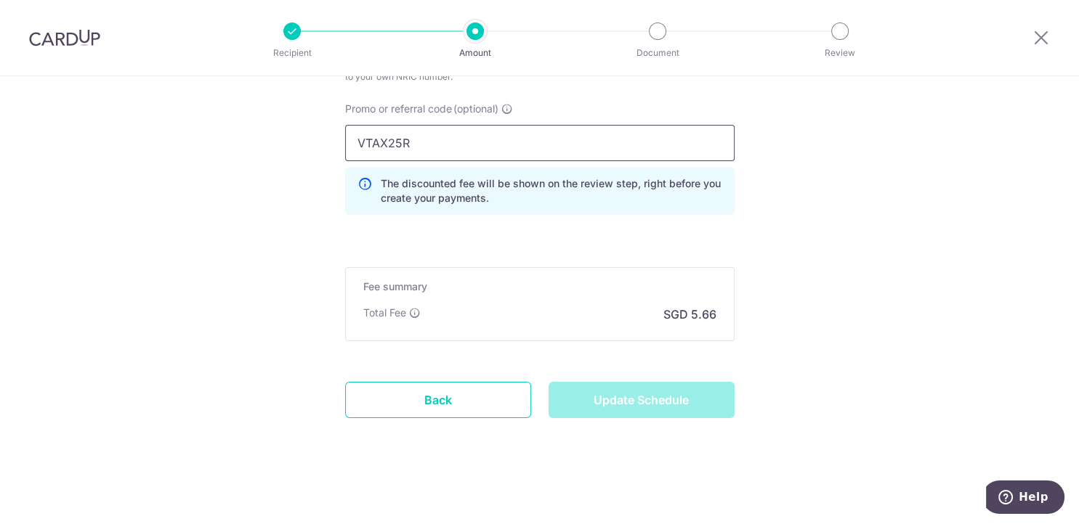
type input "Update Schedule"
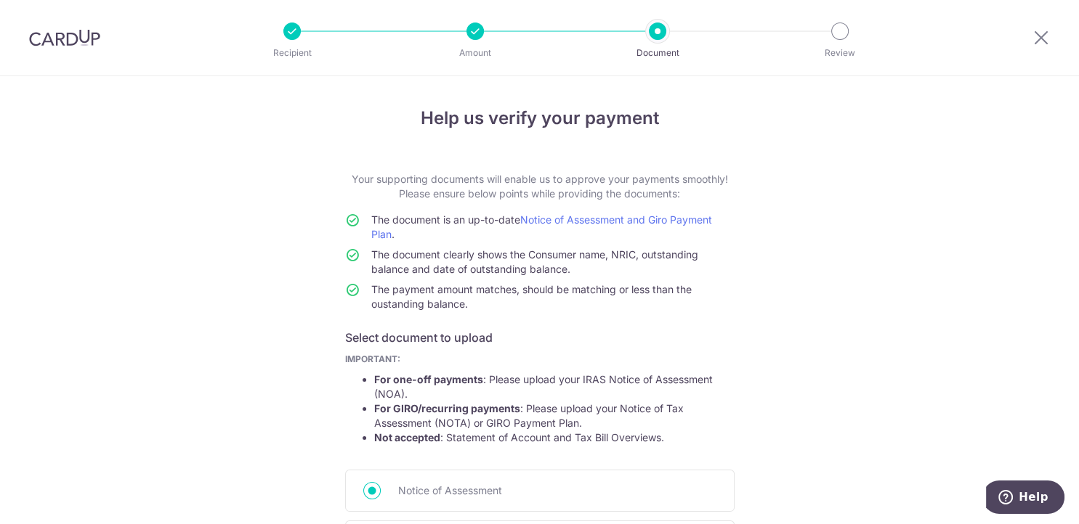
scroll to position [215, 0]
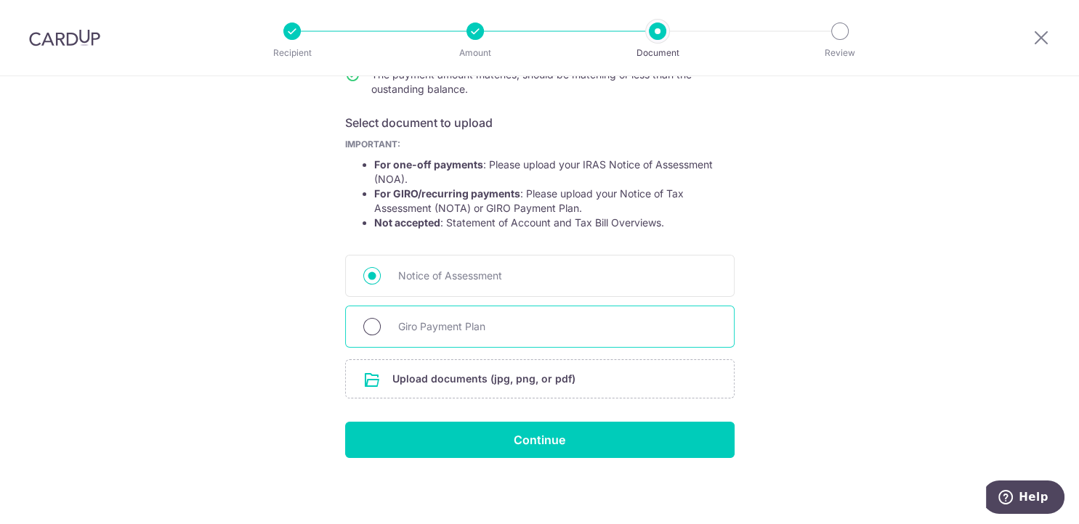
click at [379, 330] on input "Giro Payment Plan" at bounding box center [371, 326] width 17 height 17
radio input "true"
click at [404, 378] on input "file" at bounding box center [540, 379] width 388 height 38
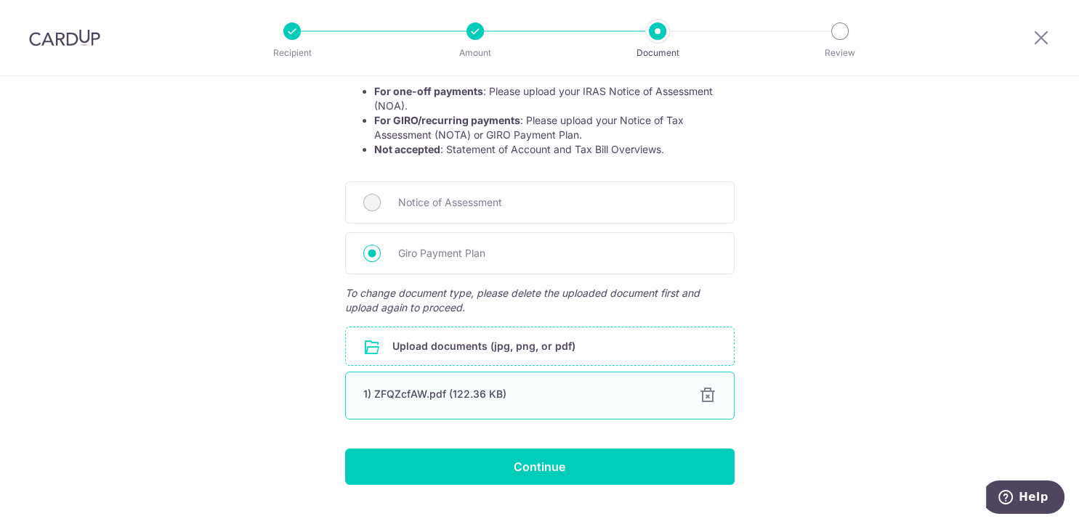
scroll to position [316, 0]
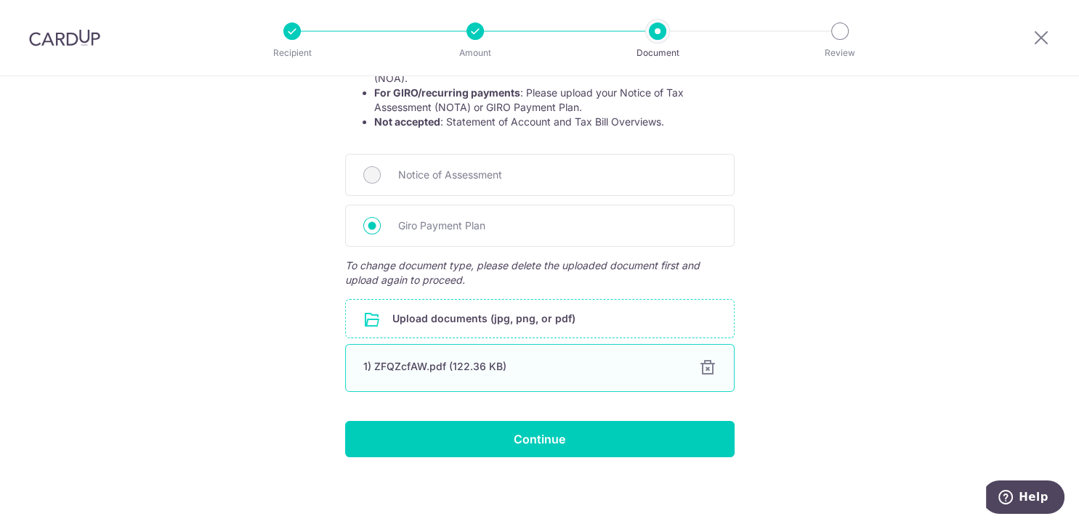
click at [388, 370] on div "1) ZFQZcfAW.pdf (122.36 KB)" at bounding box center [522, 367] width 318 height 15
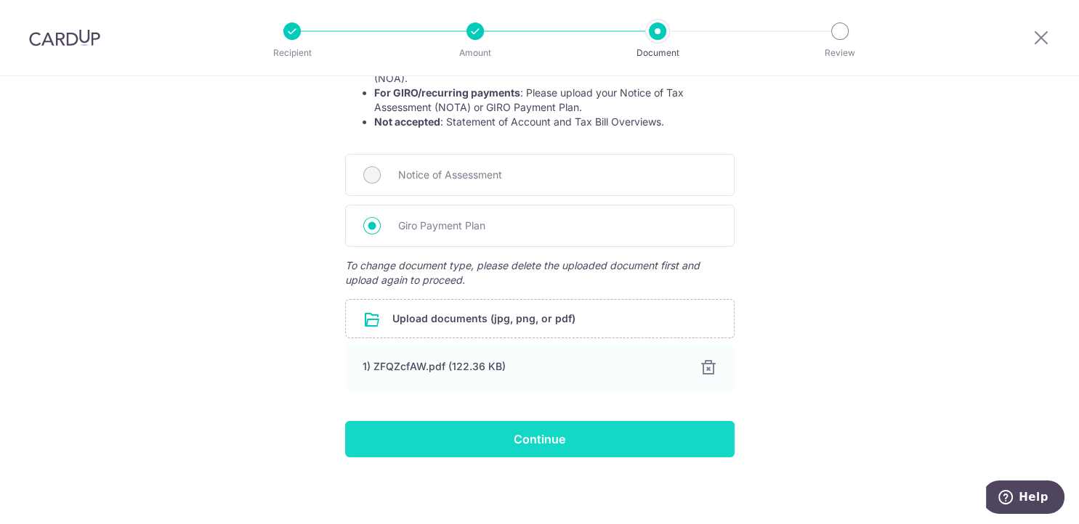
click at [545, 455] on input "Continue" at bounding box center [539, 439] width 389 height 36
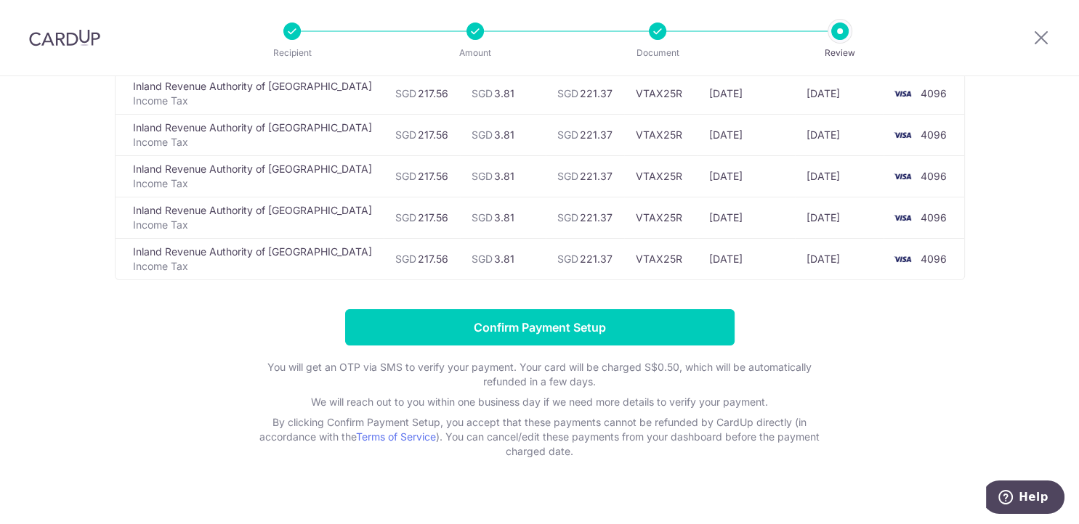
scroll to position [227, 0]
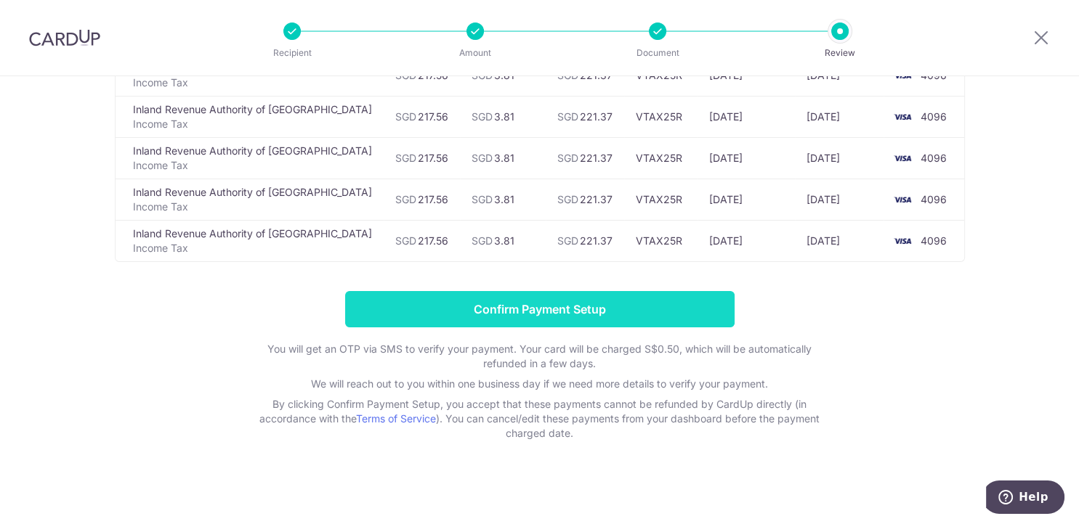
click at [634, 301] on input "Confirm Payment Setup" at bounding box center [539, 309] width 389 height 36
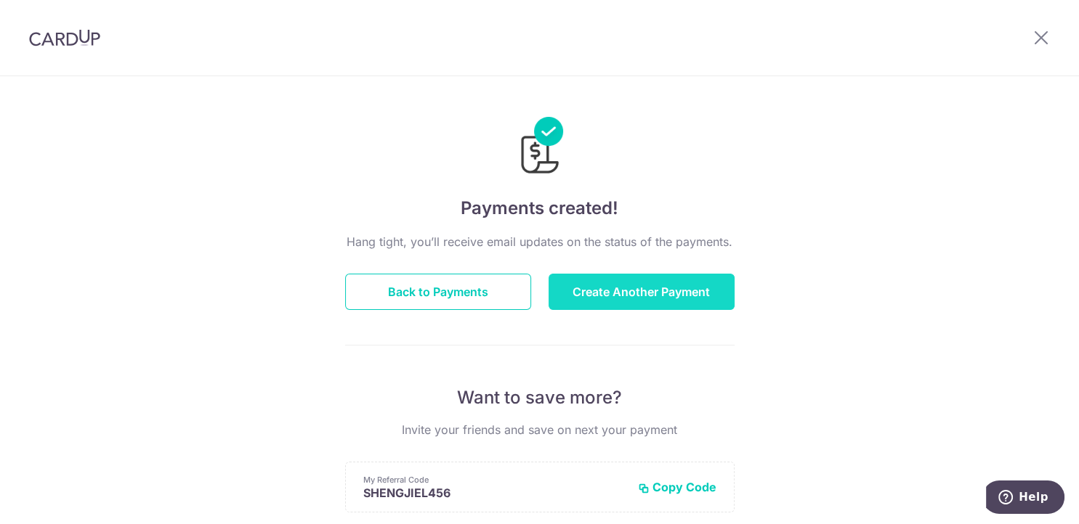
click at [607, 292] on button "Create Another Payment" at bounding box center [641, 292] width 186 height 36
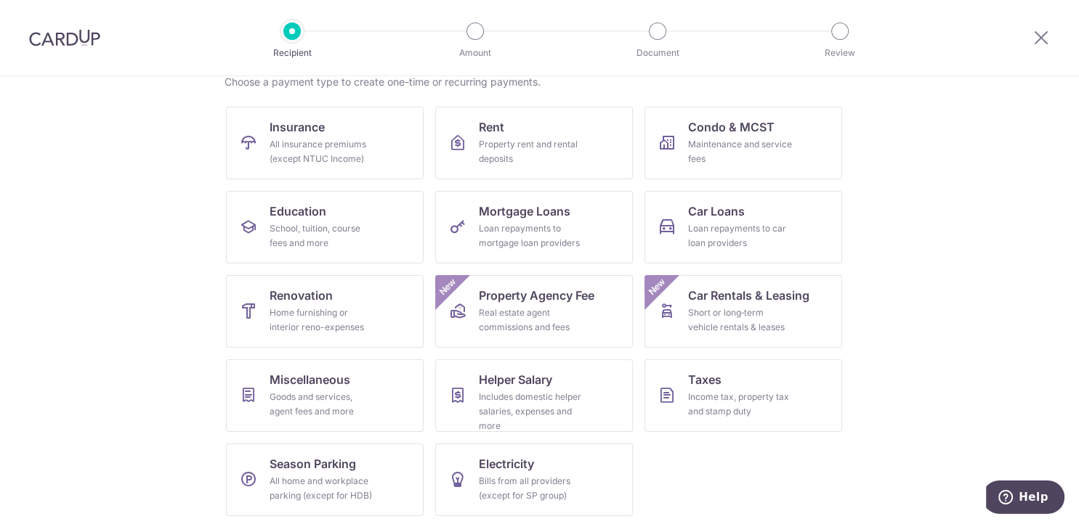
scroll to position [125, 0]
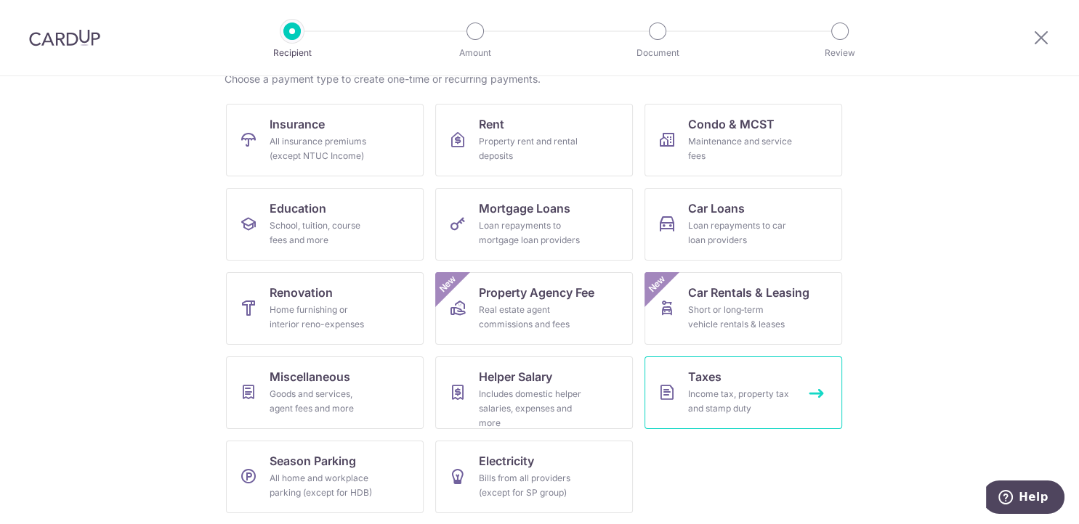
click at [713, 399] on div "Income tax, property tax and stamp duty" at bounding box center [740, 401] width 105 height 29
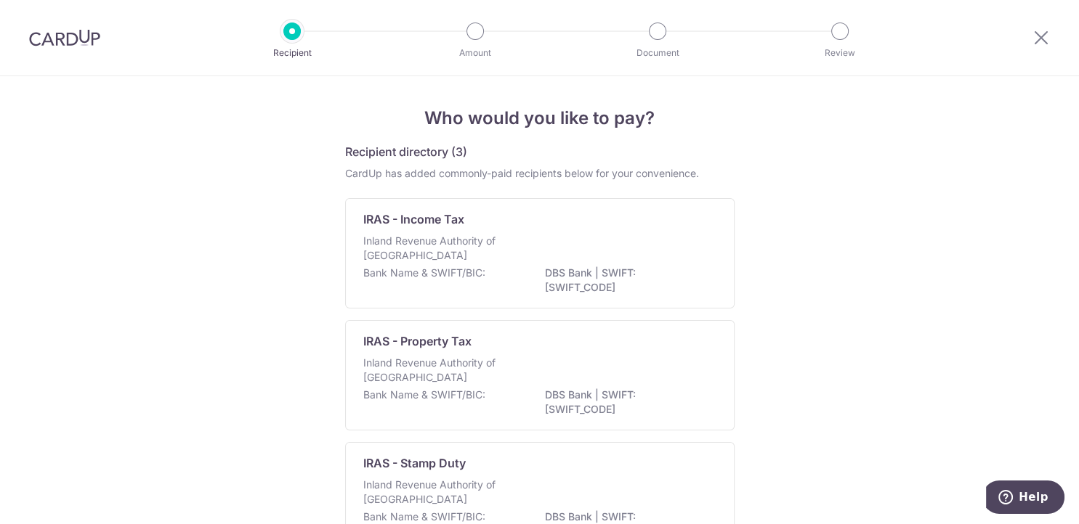
click at [516, 367] on p "Inland Revenue Authority of Singapore" at bounding box center [440, 370] width 154 height 29
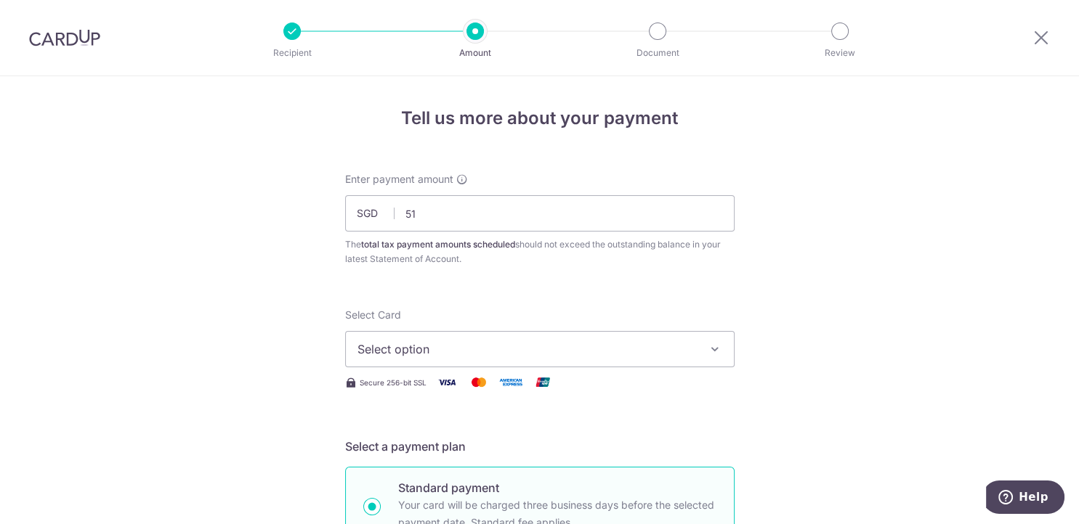
type input "51.00"
click at [424, 341] on span "Select option" at bounding box center [526, 349] width 338 height 17
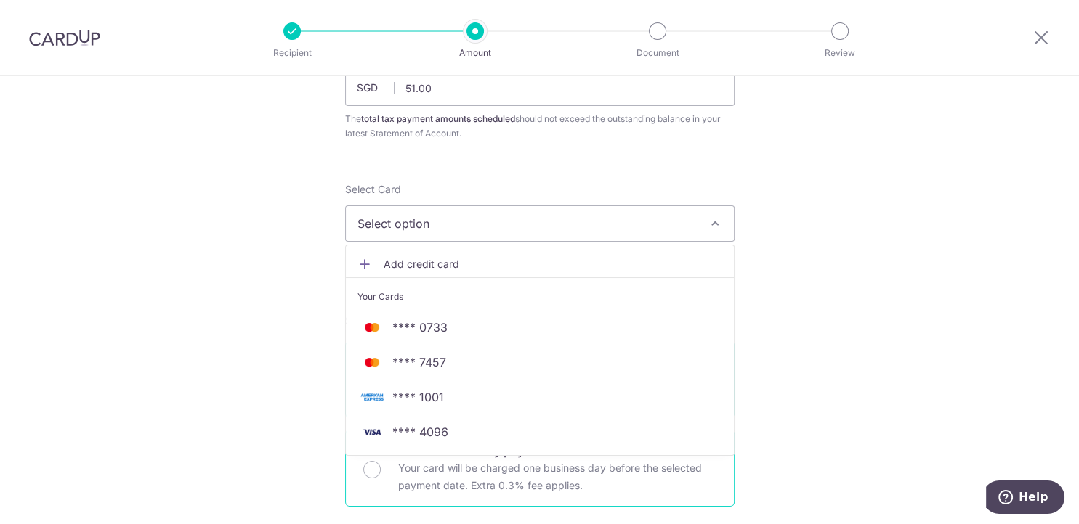
scroll to position [244, 0]
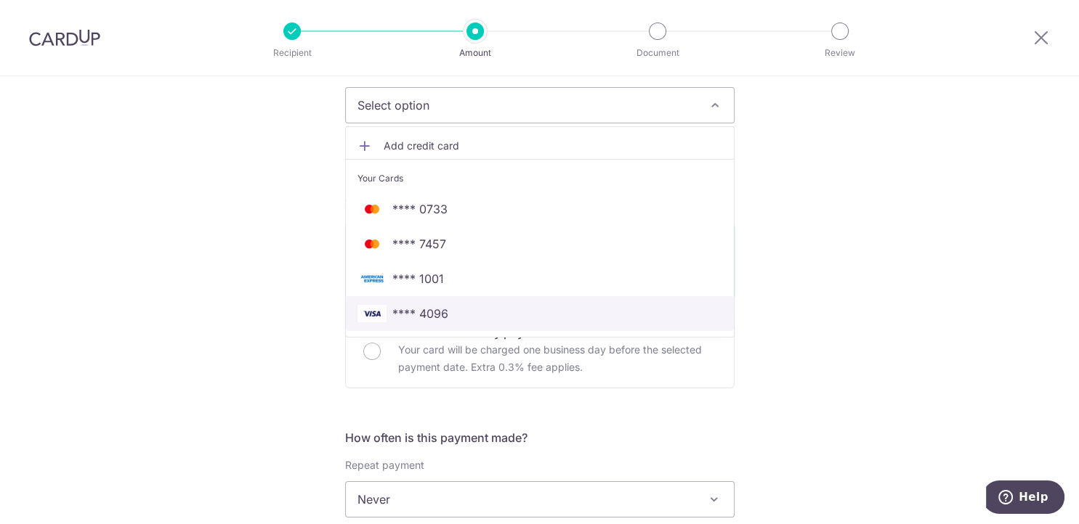
click at [429, 311] on span "**** 4096" at bounding box center [420, 313] width 56 height 17
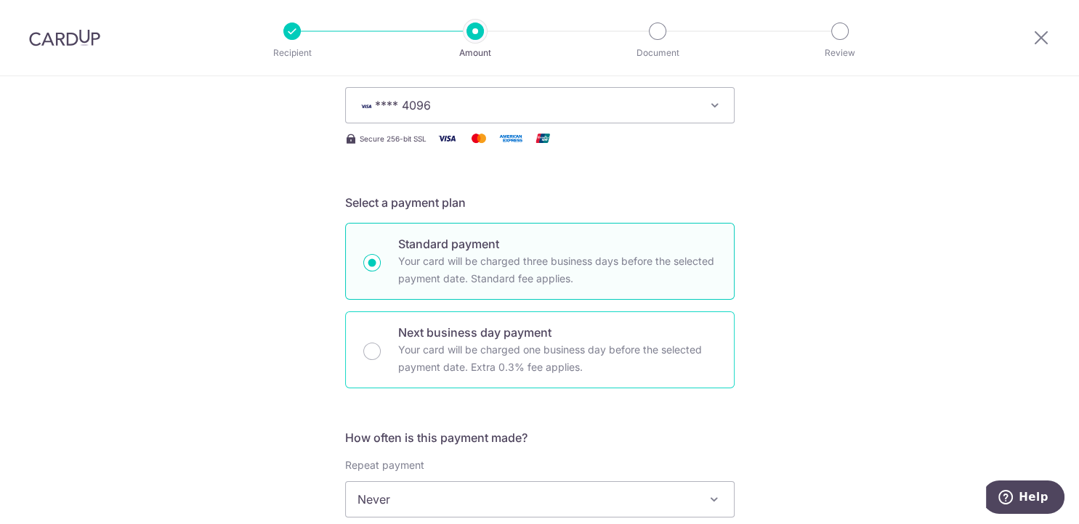
scroll to position [366, 0]
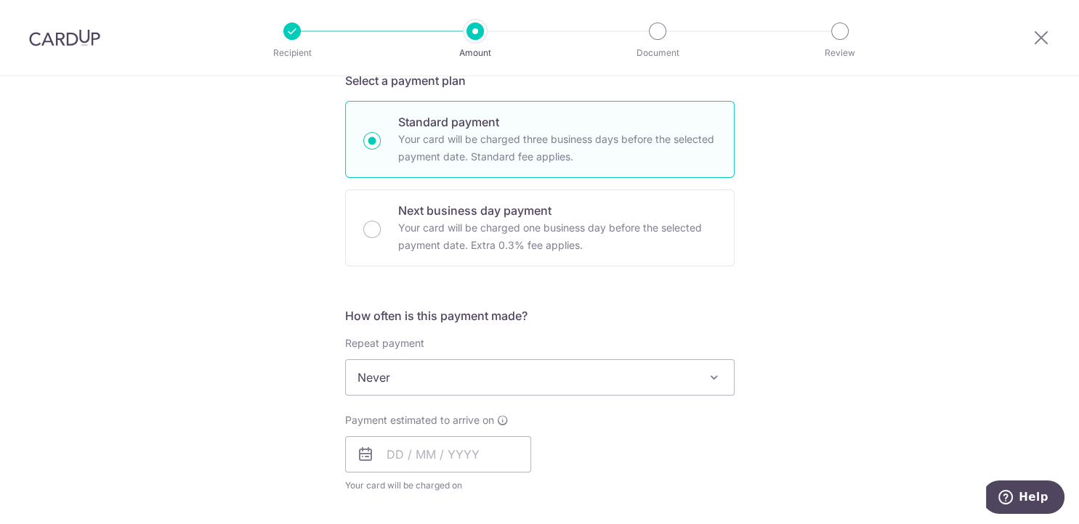
click at [395, 375] on span "Never" at bounding box center [540, 377] width 388 height 35
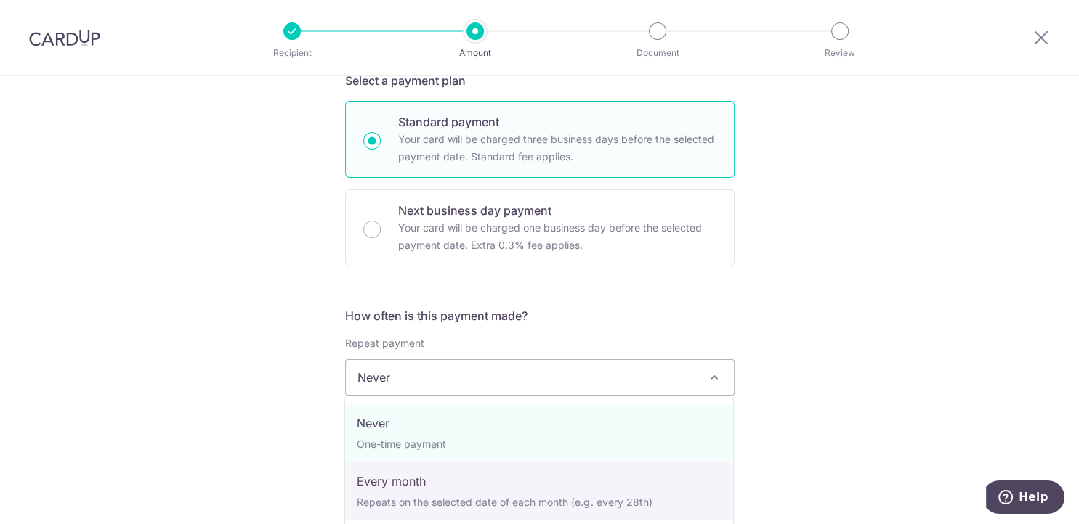
select select "3"
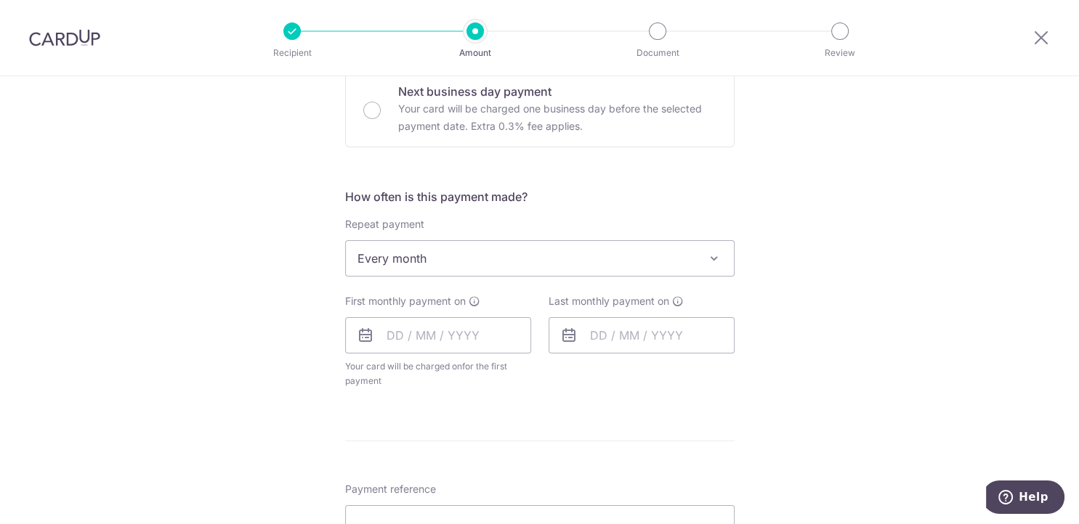
scroll to position [610, 0]
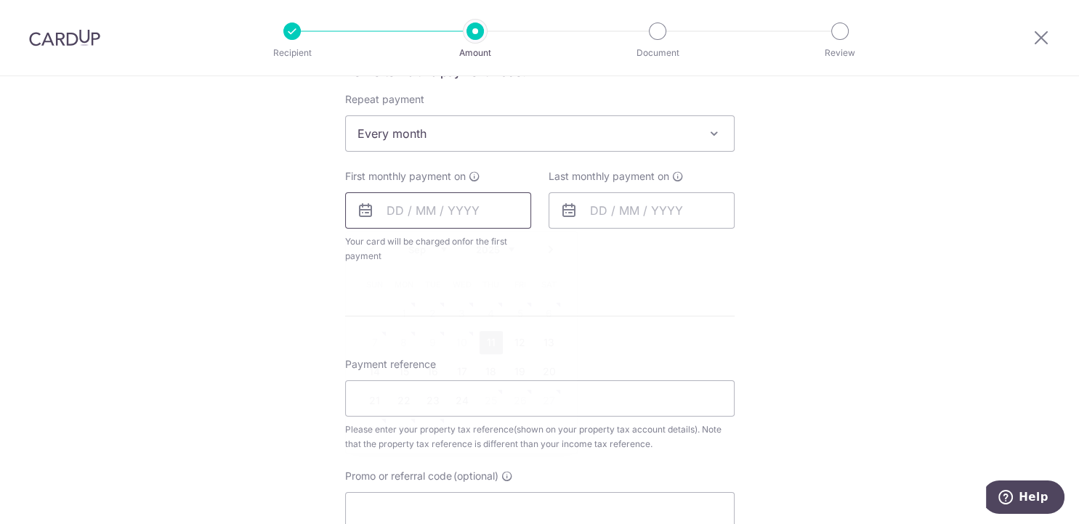
click at [466, 199] on input "text" at bounding box center [438, 210] width 186 height 36
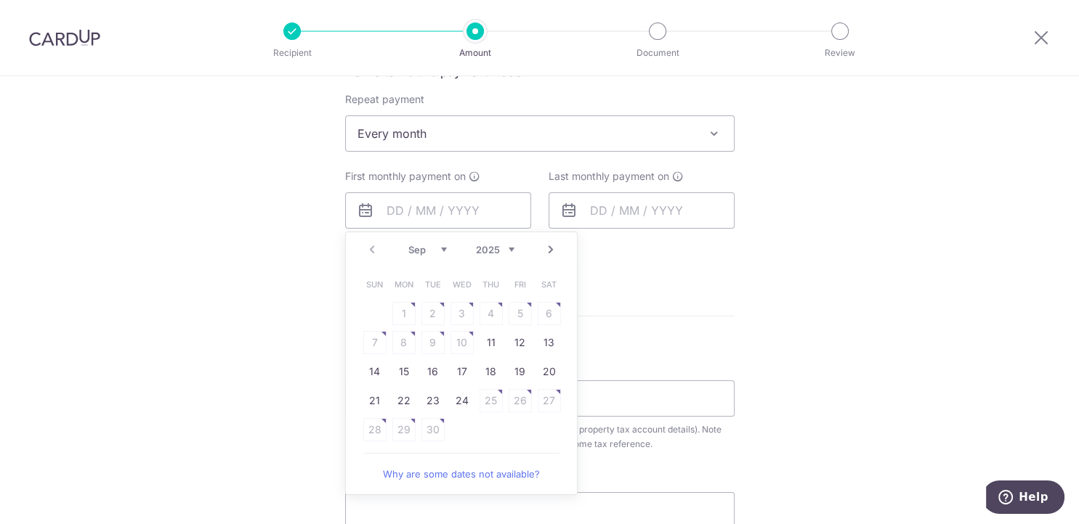
click at [553, 248] on link "Next" at bounding box center [550, 249] width 17 height 17
click at [373, 255] on link "Prev" at bounding box center [371, 249] width 17 height 17
click at [549, 249] on link "Next" at bounding box center [550, 249] width 17 height 17
click at [437, 344] on link "7" at bounding box center [432, 342] width 23 height 23
type input "[DATE]"
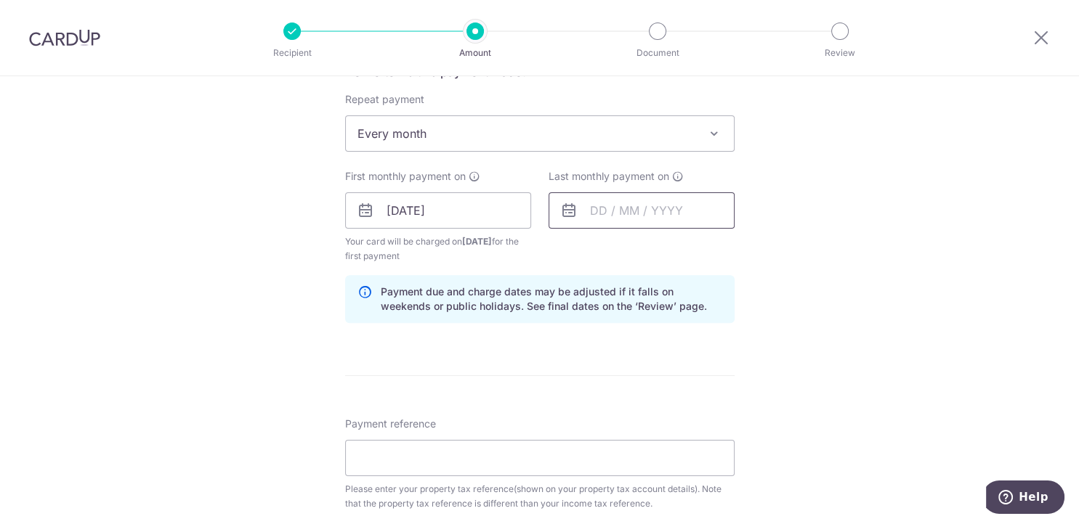
click at [619, 211] on input "text" at bounding box center [641, 210] width 186 height 36
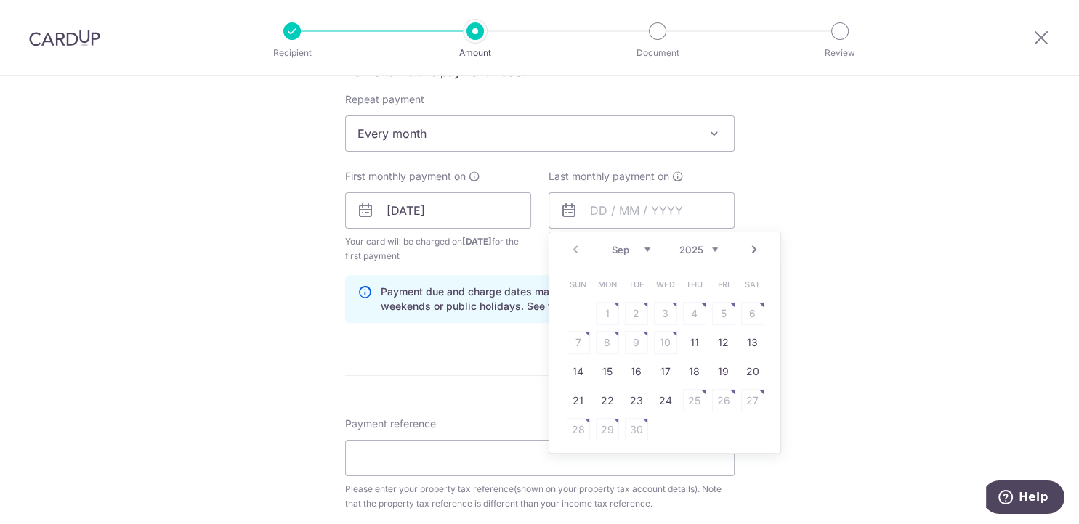
click at [757, 243] on link "Next" at bounding box center [753, 249] width 17 height 17
click at [757, 247] on link "Next" at bounding box center [753, 249] width 17 height 17
click at [696, 396] on link "25" at bounding box center [694, 400] width 23 height 23
type input "25/12/2025"
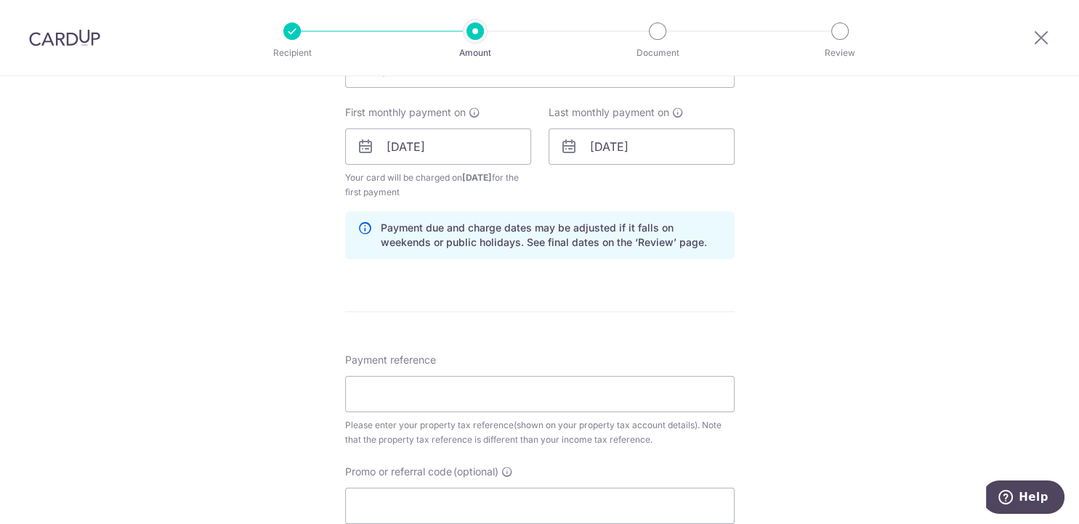
scroll to position [732, 0]
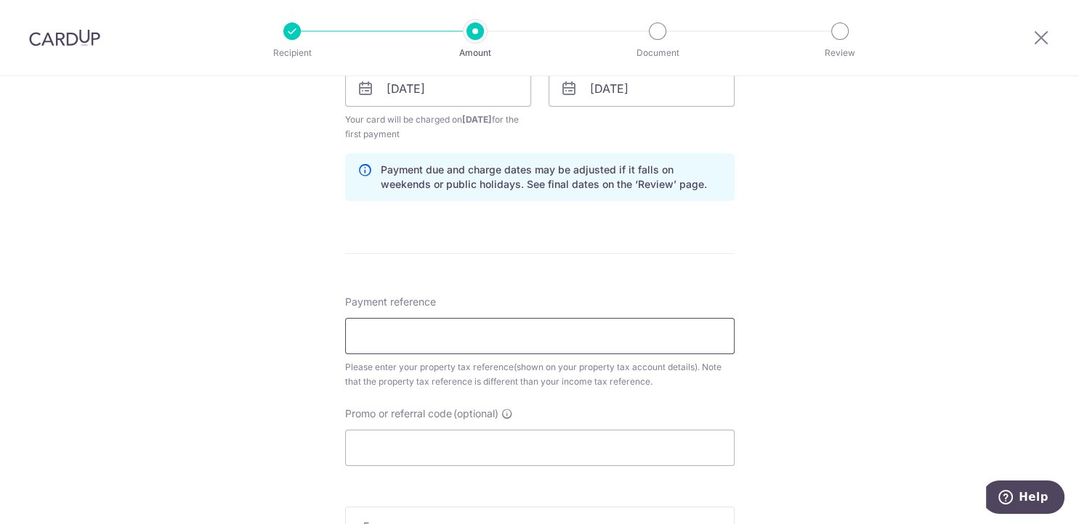
click at [473, 333] on input "Payment reference" at bounding box center [539, 336] width 389 height 36
paste input "3HOME25R"
type input "3HOME25R"
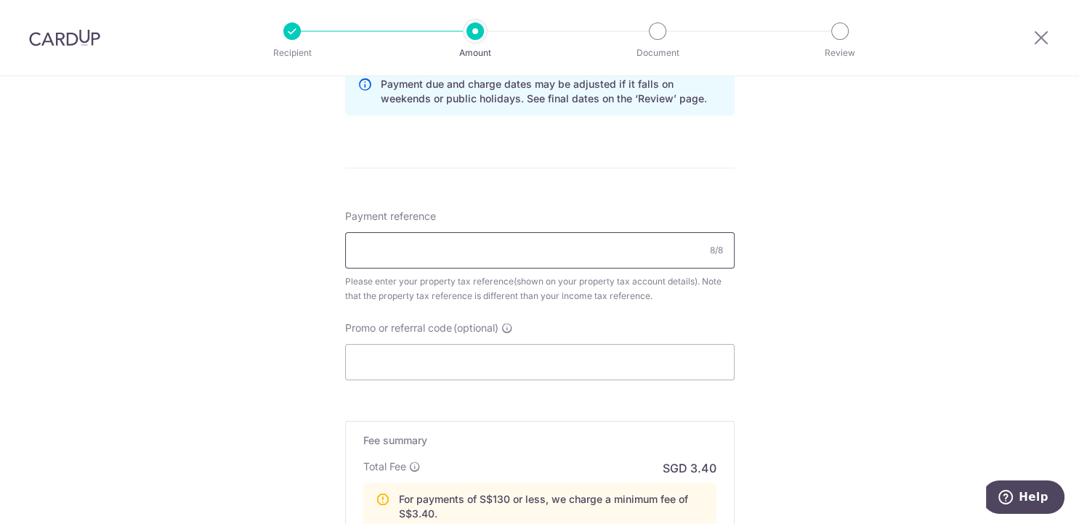
scroll to position [854, 0]
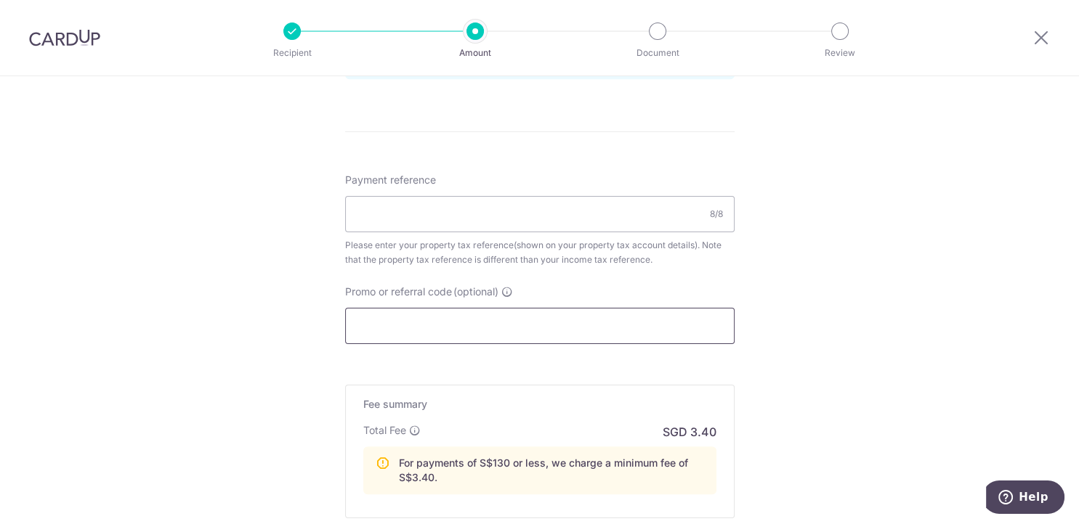
click at [458, 316] on input "Promo or referral code (optional)" at bounding box center [539, 326] width 389 height 36
paste input "3HOME25R"
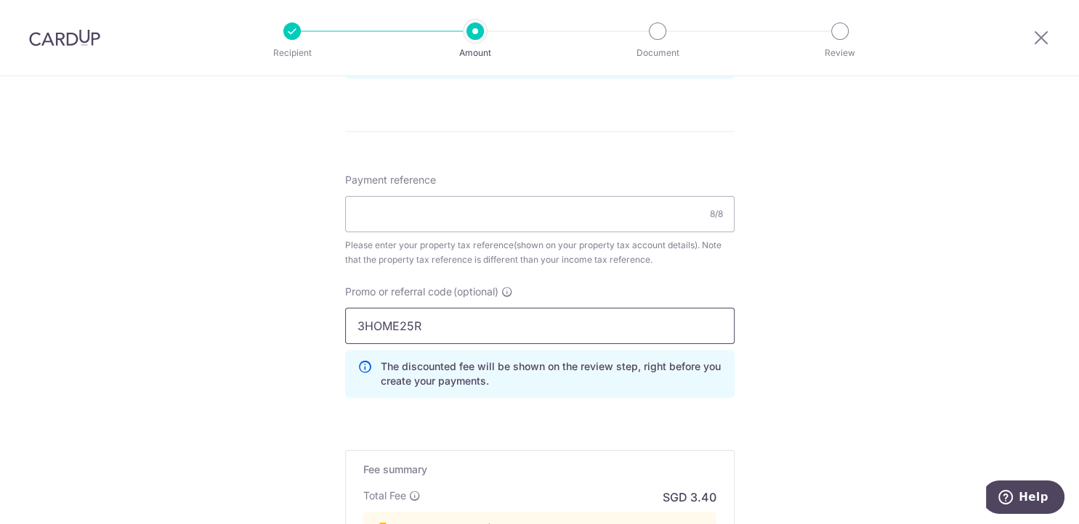
type input "3HOME25R"
click at [526, 216] on input "Payment reference" at bounding box center [539, 214] width 389 height 36
paste input "5429961K"
type input "5429961K"
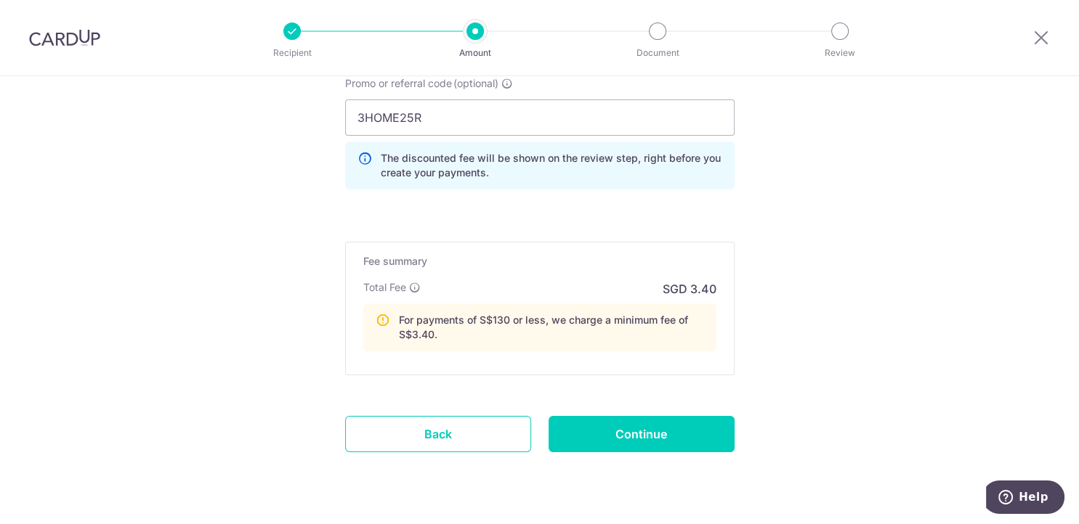
scroll to position [1097, 0]
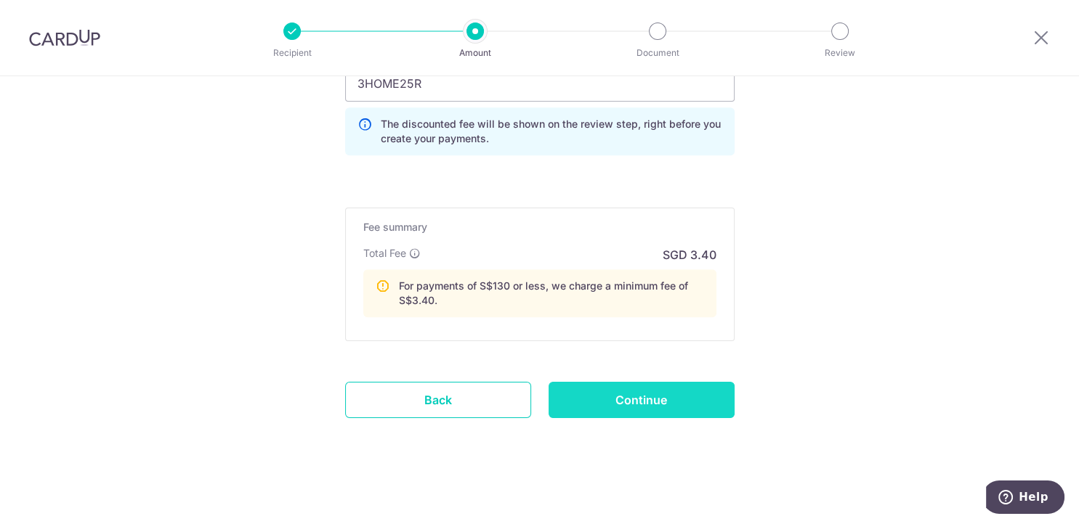
click at [609, 394] on input "Continue" at bounding box center [641, 400] width 186 height 36
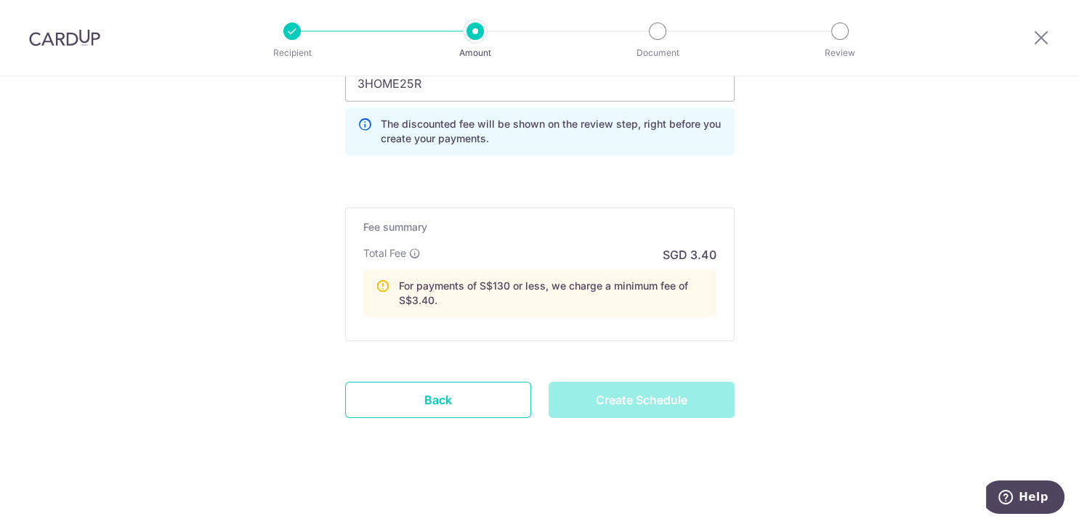
type input "Create Schedule"
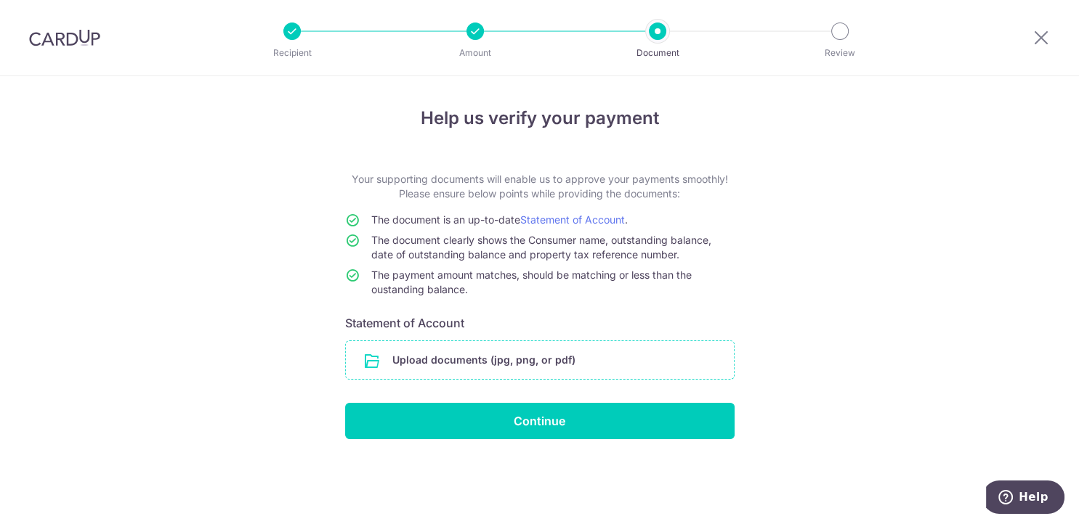
click at [566, 354] on input "file" at bounding box center [540, 360] width 388 height 38
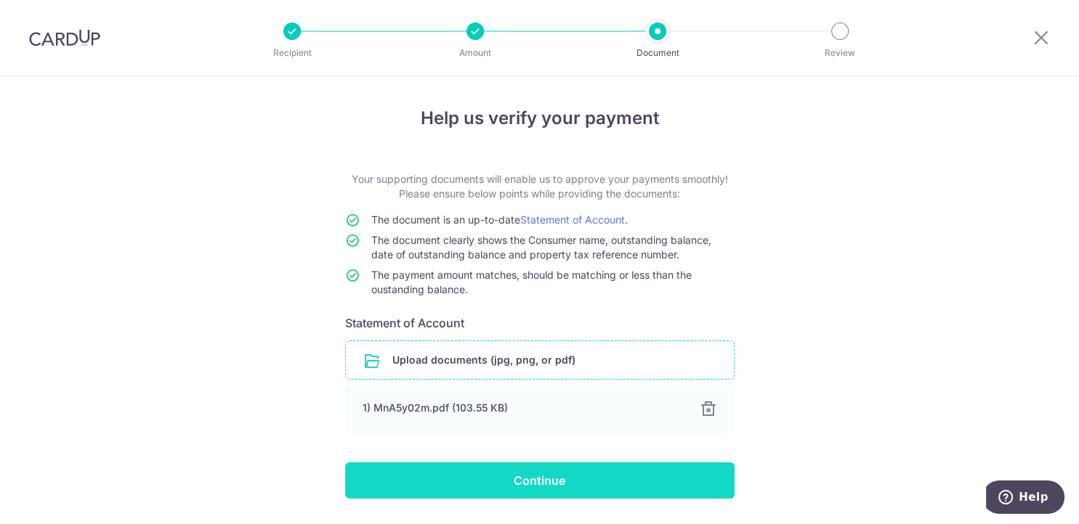
click at [551, 473] on input "Continue" at bounding box center [539, 481] width 389 height 36
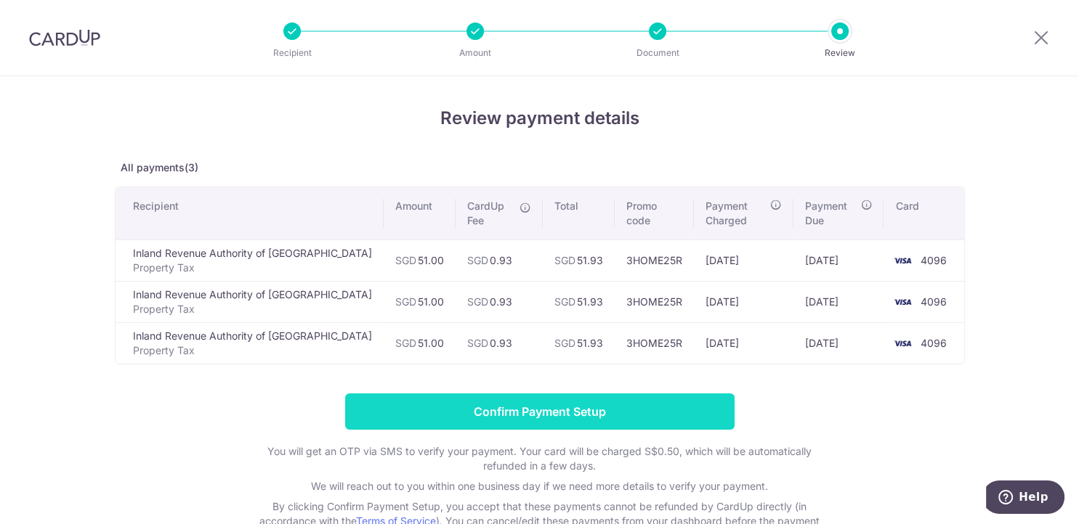
scroll to position [103, 0]
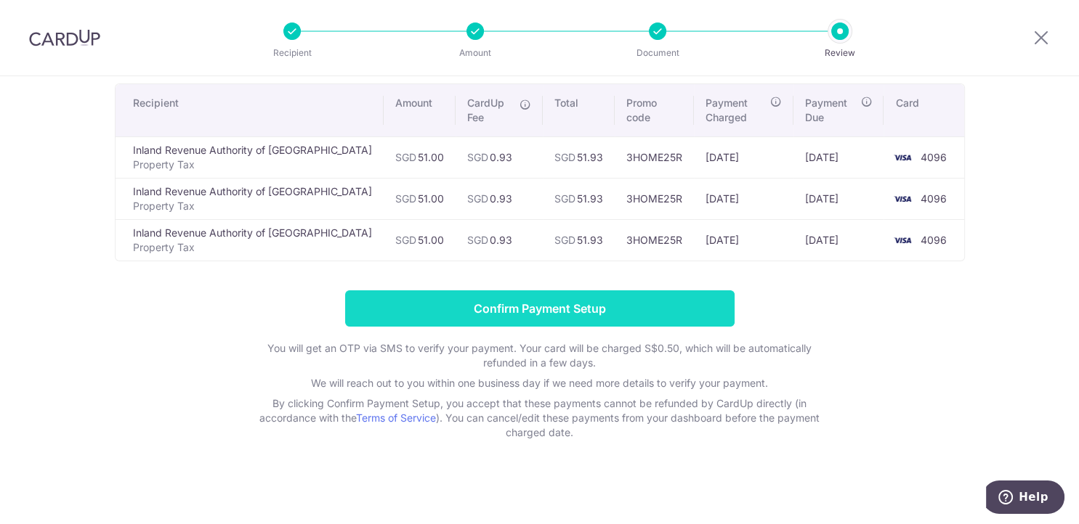
click at [502, 307] on input "Confirm Payment Setup" at bounding box center [539, 309] width 389 height 36
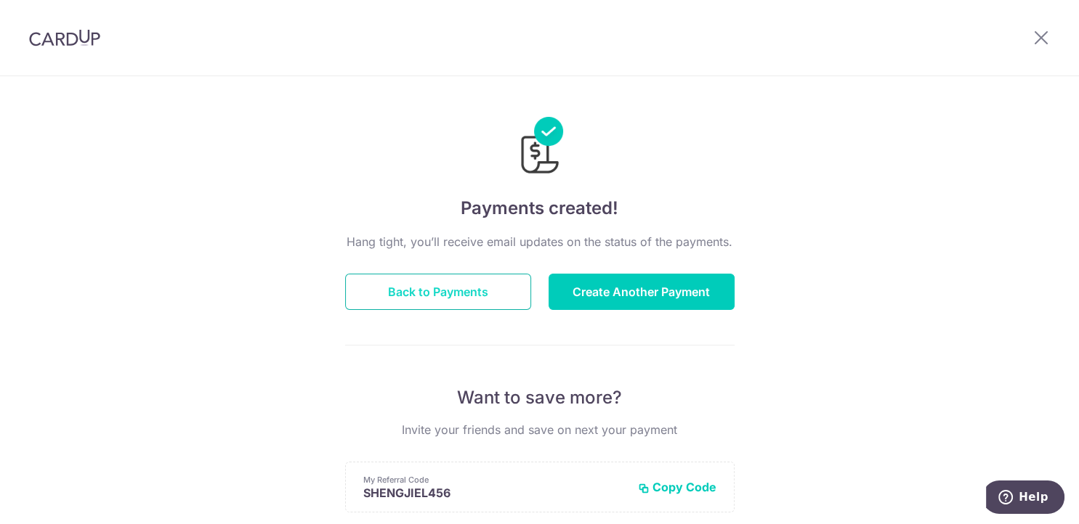
click at [460, 296] on button "Back to Payments" at bounding box center [438, 292] width 186 height 36
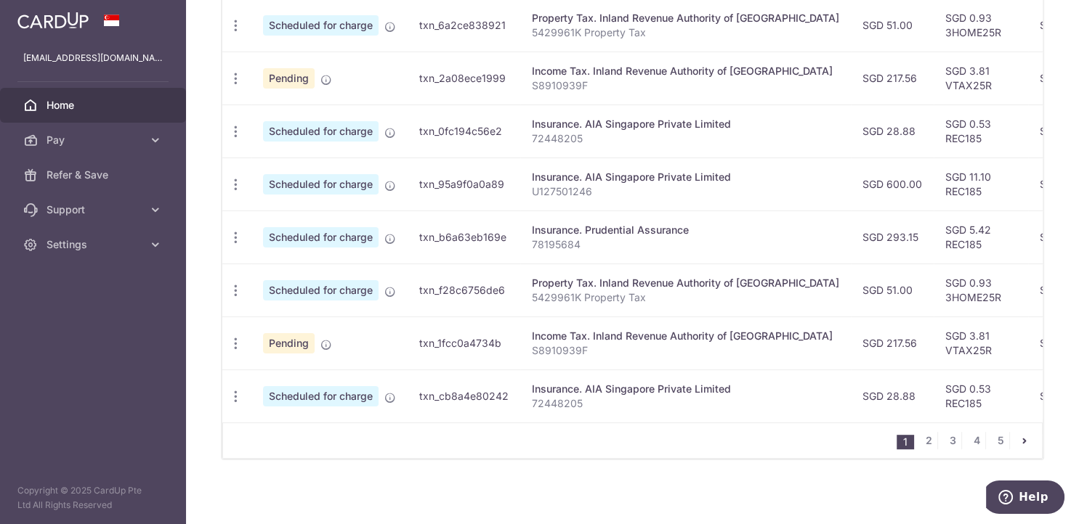
scroll to position [472, 0]
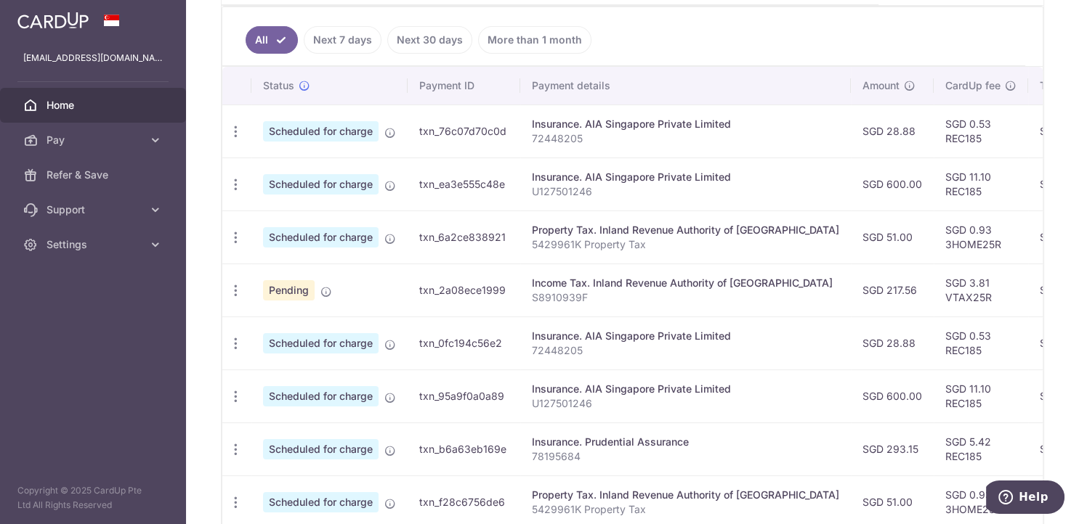
scroll to position [594, 0]
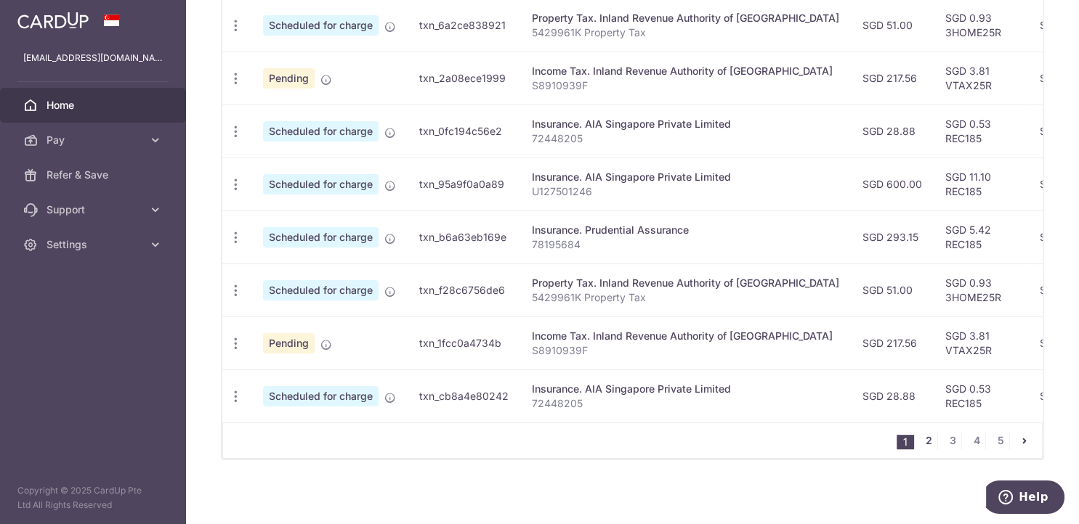
click at [933, 434] on link "2" at bounding box center [928, 440] width 17 height 17
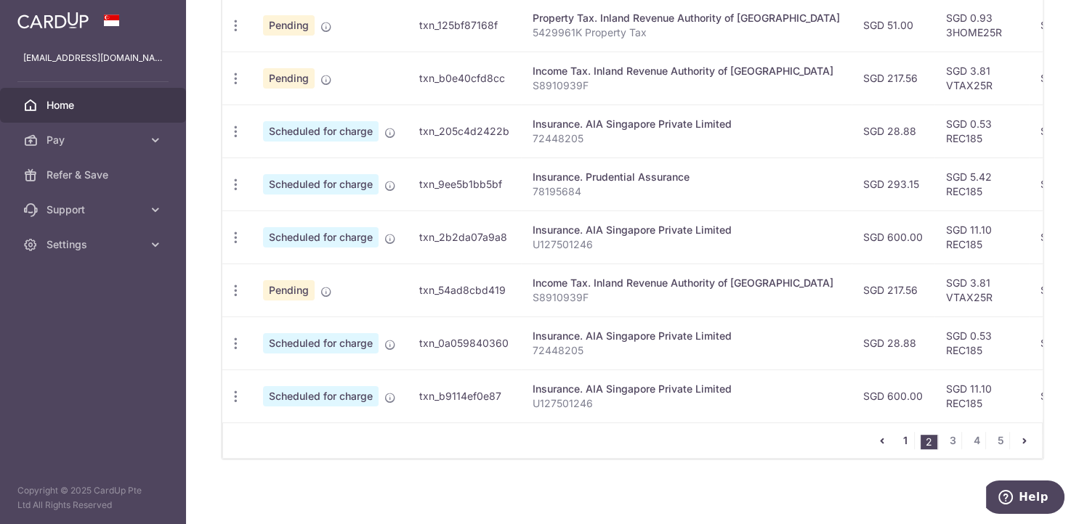
click at [909, 437] on link "1" at bounding box center [904, 440] width 17 height 17
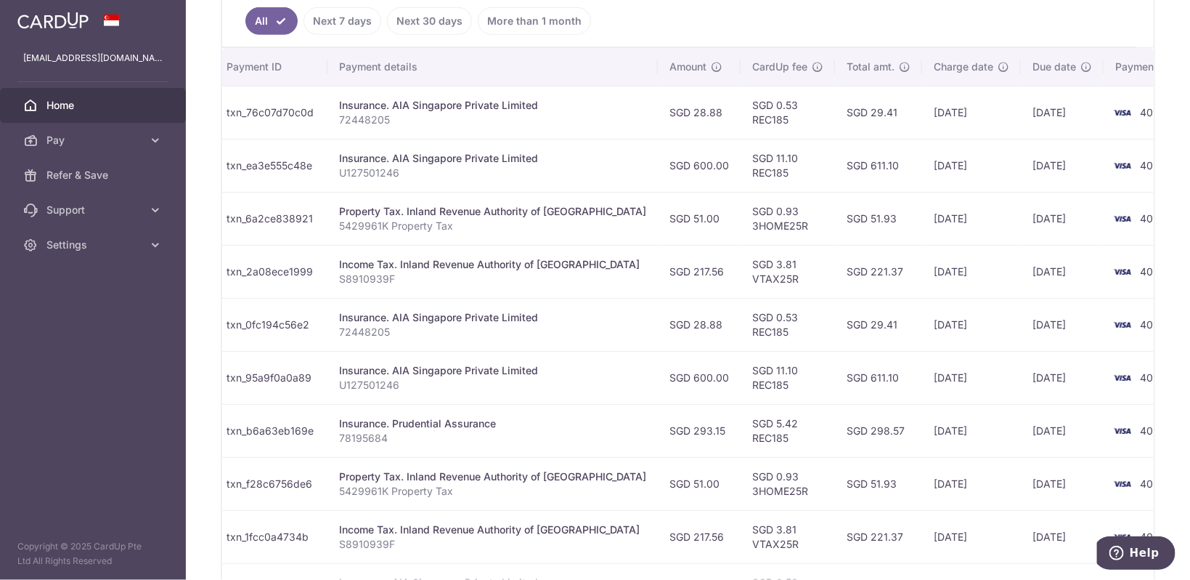
scroll to position [0, 0]
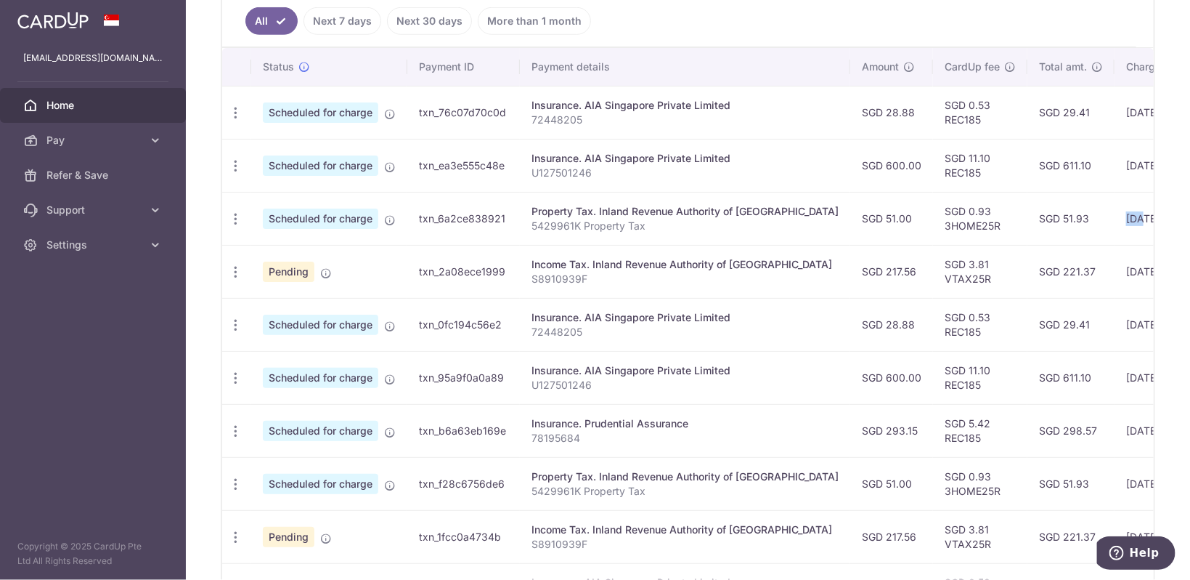
drag, startPoint x: 1075, startPoint y: 217, endPoint x: 1087, endPoint y: 217, distance: 11.6
click at [1078, 217] on td "[DATE]" at bounding box center [1164, 218] width 99 height 53
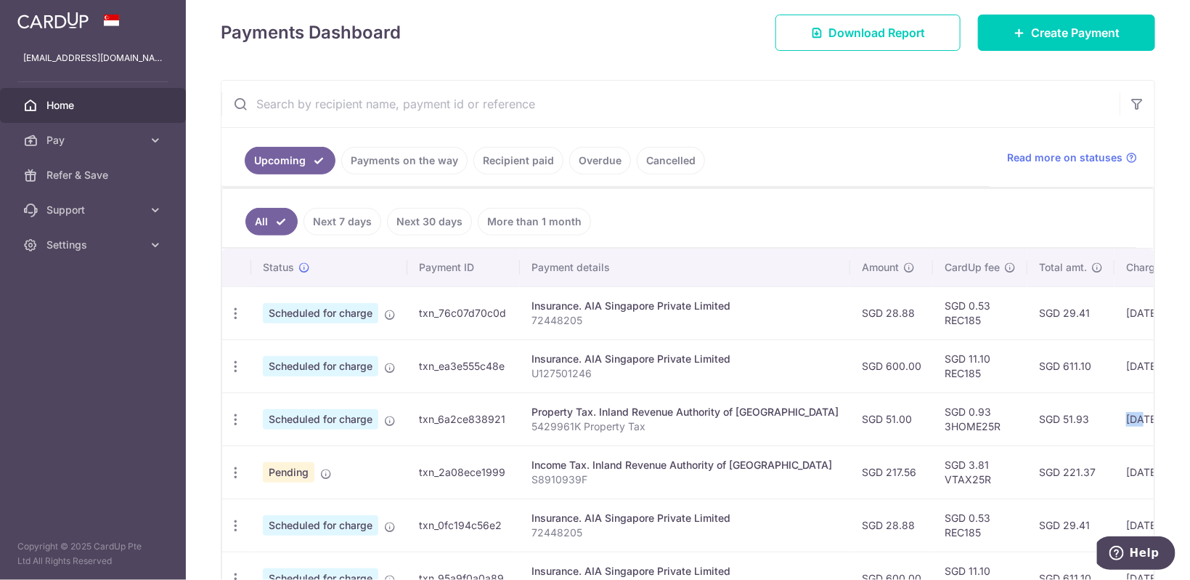
scroll to position [158, 0]
